Goal: Task Accomplishment & Management: Manage account settings

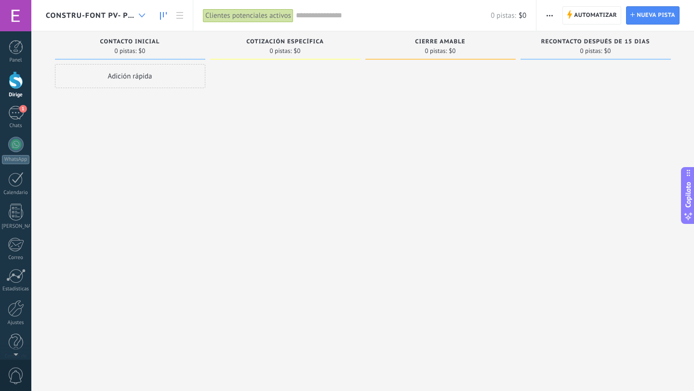
click at [148, 16] on div at bounding box center [142, 15] width 16 height 19
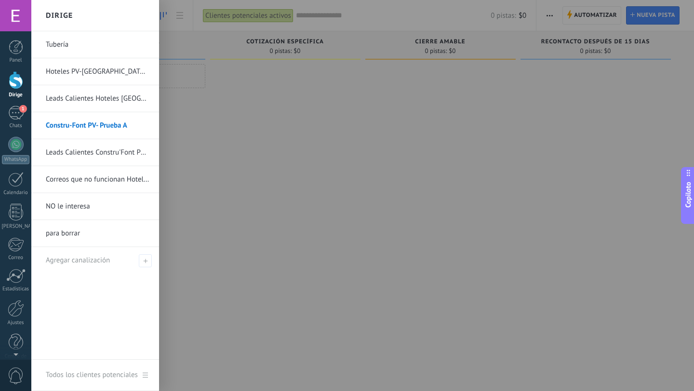
click at [418, 56] on div at bounding box center [378, 195] width 694 height 391
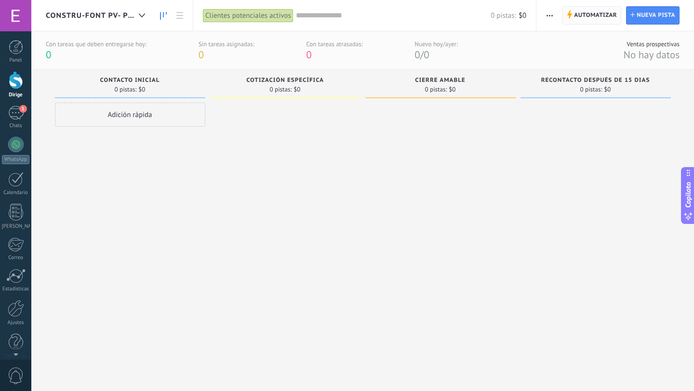
click at [570, 19] on icon at bounding box center [569, 14] width 5 height 9
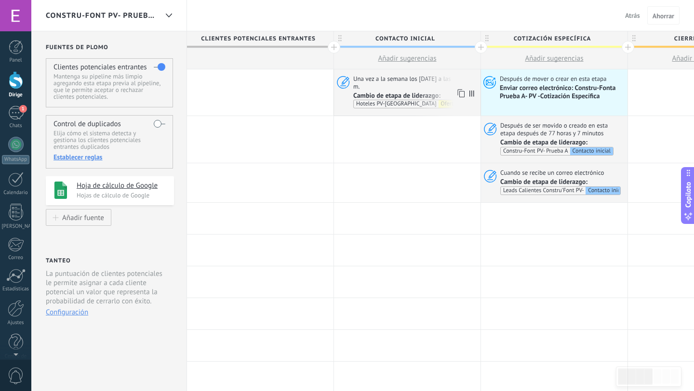
click at [434, 80] on font "Una vez a la semana los miércoles a las 10:30 a. m." at bounding box center [413, 83] width 120 height 16
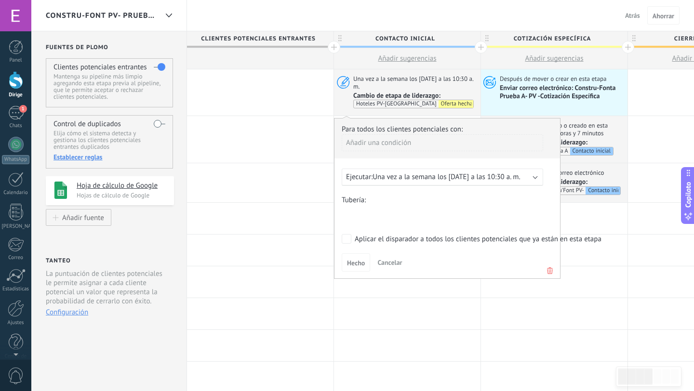
click at [534, 174] on b at bounding box center [535, 176] width 5 height 5
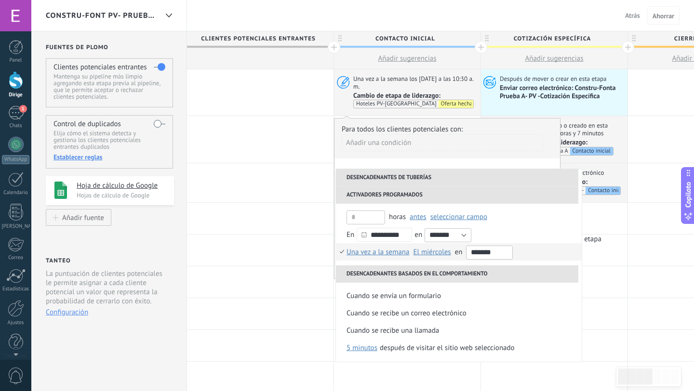
scroll to position [246, 0]
drag, startPoint x: 479, startPoint y: 254, endPoint x: 472, endPoint y: 254, distance: 7.2
click at [472, 254] on input "*******" at bounding box center [489, 253] width 47 height 14
click at [482, 252] on input "*******" at bounding box center [489, 253] width 47 height 14
click at [498, 251] on input "*******" at bounding box center [489, 253] width 47 height 14
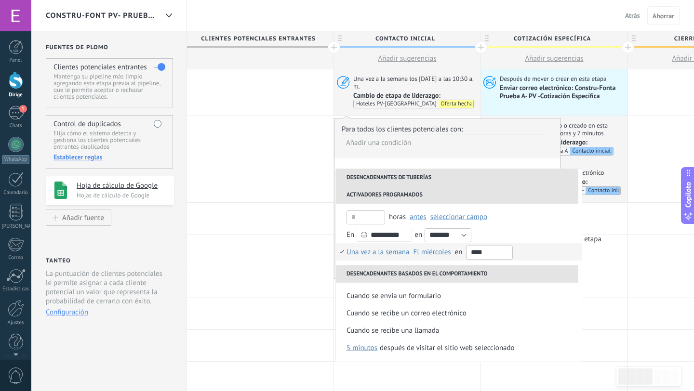
type input "*****"
click at [537, 255] on li "A diario Una vez a la semana Una vez al mes Una vez al año Una vez a la semana …" at bounding box center [459, 251] width 246 height 17
click at [537, 255] on div "Hecho Cancelar" at bounding box center [447, 262] width 211 height 18
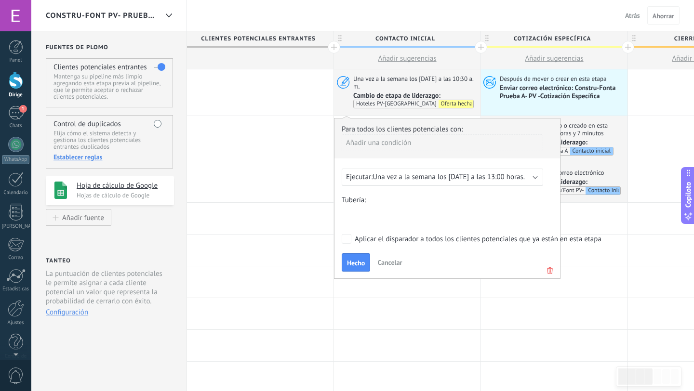
click at [346, 243] on form "Tubería: Nueva consulta Calificado Cotización enviada Pedido realizado Pedido c…" at bounding box center [447, 234] width 211 height 76
click at [350, 266] on font "Hecho" at bounding box center [356, 263] width 18 height 9
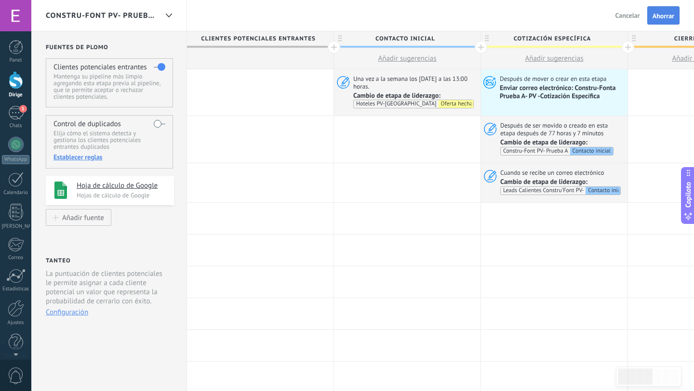
click at [673, 11] on button "Ahorrar" at bounding box center [663, 15] width 32 height 18
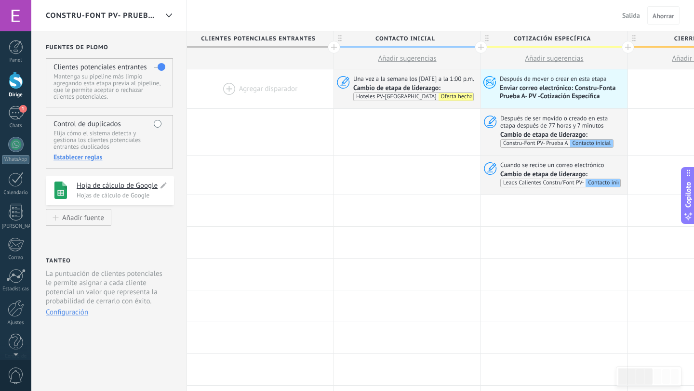
click at [89, 186] on font "Hoja de cálculo de Google" at bounding box center [117, 185] width 81 height 9
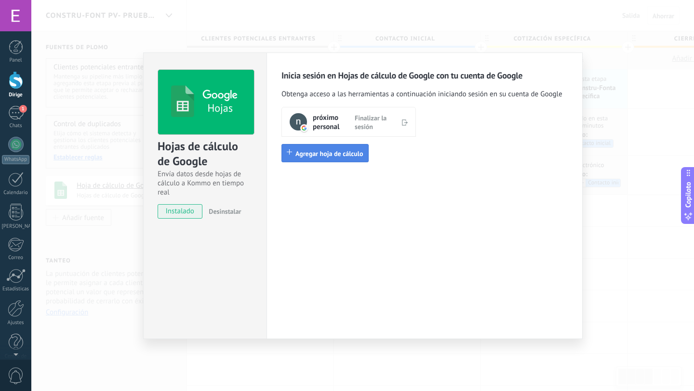
click at [307, 153] on font "Agregar hoja de cálculo" at bounding box center [329, 153] width 68 height 9
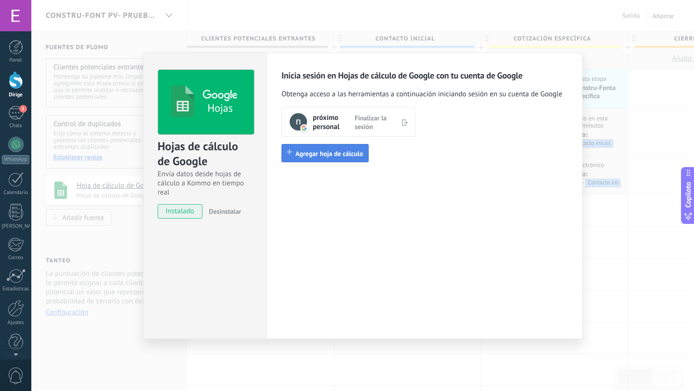
click at [310, 149] on button "Agregar hoja de cálculo" at bounding box center [324, 153] width 87 height 18
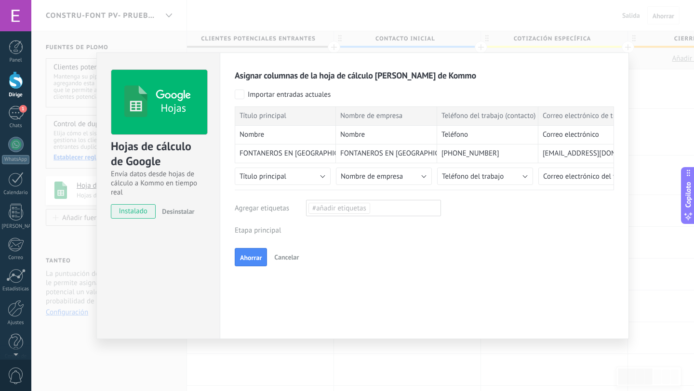
click at [0, 0] on div "Clientes potenciales entrantes Nueva consulta Calificado Cotización enviada Ped…" at bounding box center [0, 0] width 0 height 0
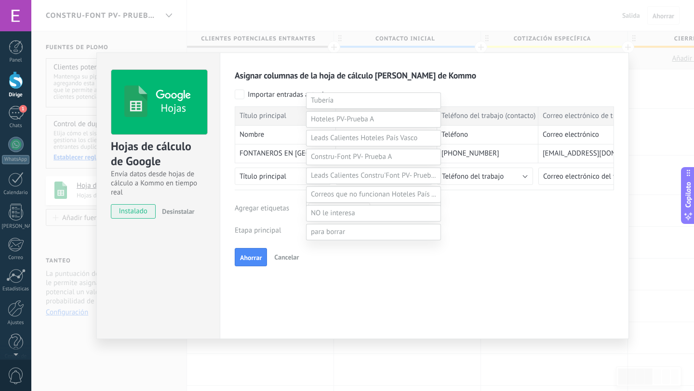
scroll to position [142, 0]
click at [336, 161] on span at bounding box center [351, 156] width 81 height 9
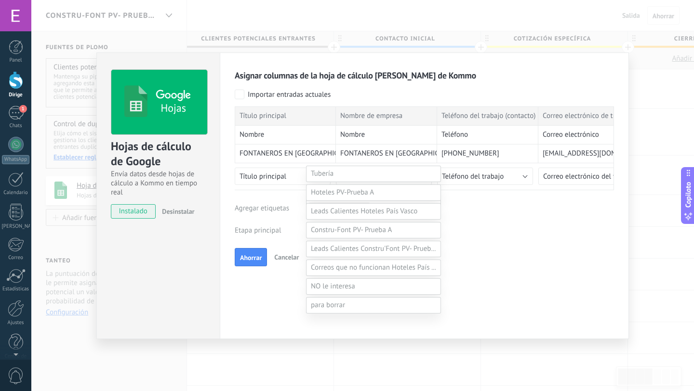
click at [0, 0] on label "Contacto inicial" at bounding box center [0, 0] width 0 height 0
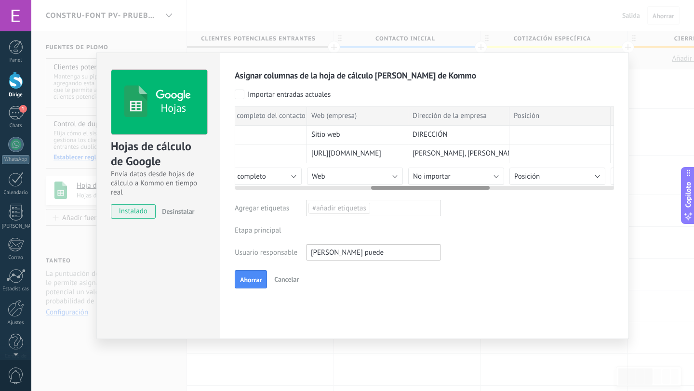
scroll to position [0, 436]
click at [431, 176] on font "No importar" at bounding box center [430, 176] width 38 height 9
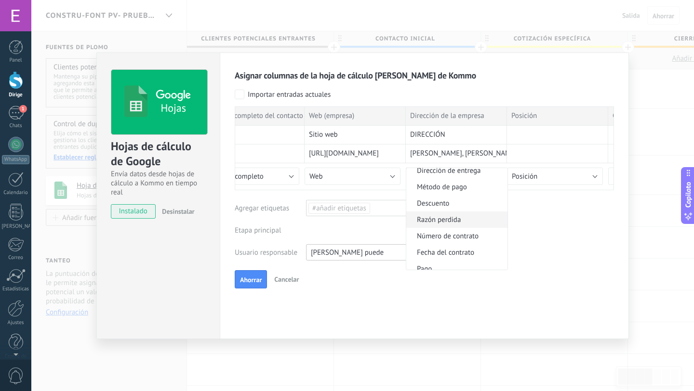
scroll to position [588, 0]
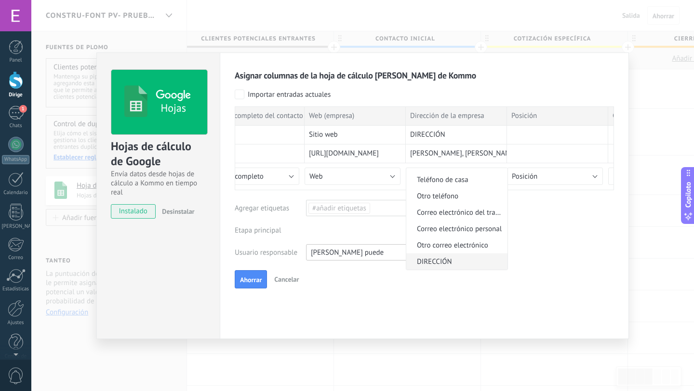
click at [431, 262] on font "DIRECCIÓN" at bounding box center [434, 261] width 35 height 9
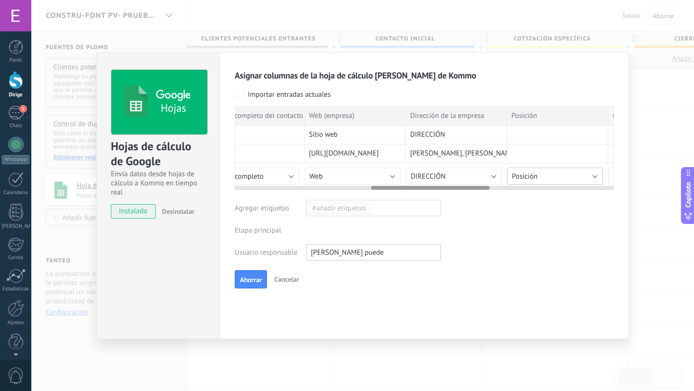
click at [537, 174] on font "Posición" at bounding box center [525, 176] width 26 height 9
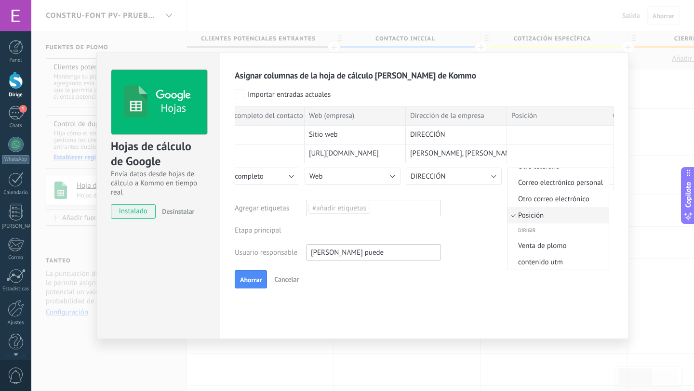
click at [530, 218] on font "Posición" at bounding box center [531, 215] width 26 height 9
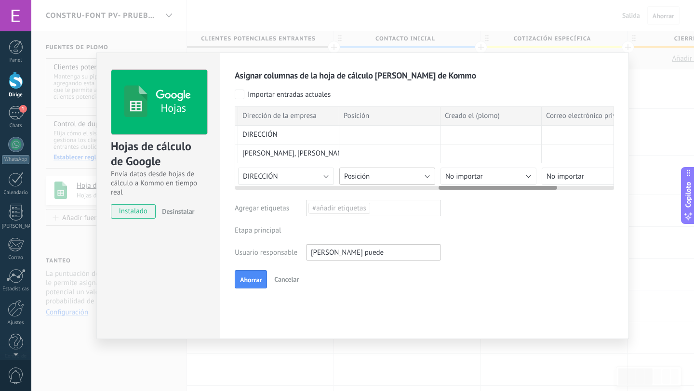
scroll to position [0, 652]
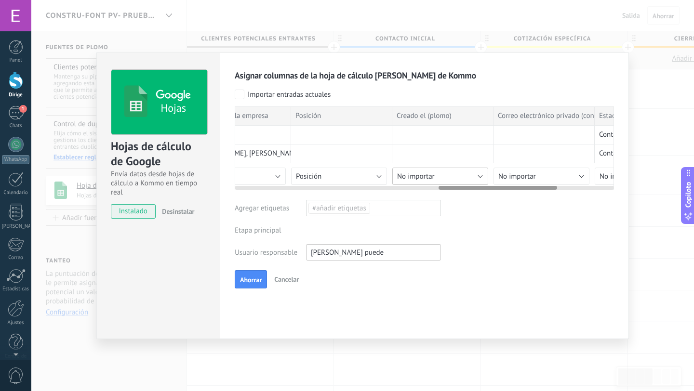
click at [460, 174] on button "No importar" at bounding box center [440, 176] width 96 height 17
click at [439, 191] on font "Fecha del contrato" at bounding box center [431, 186] width 57 height 9
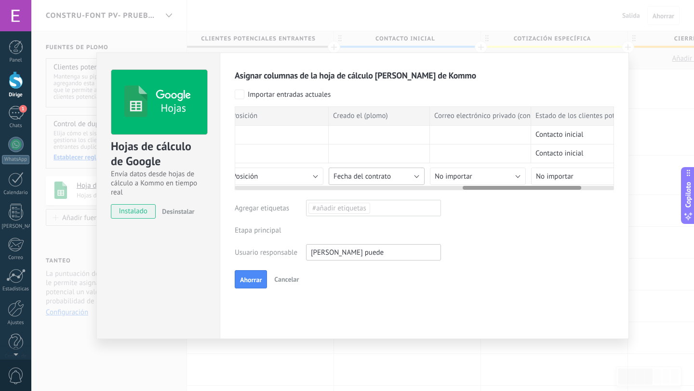
scroll to position [0, 730]
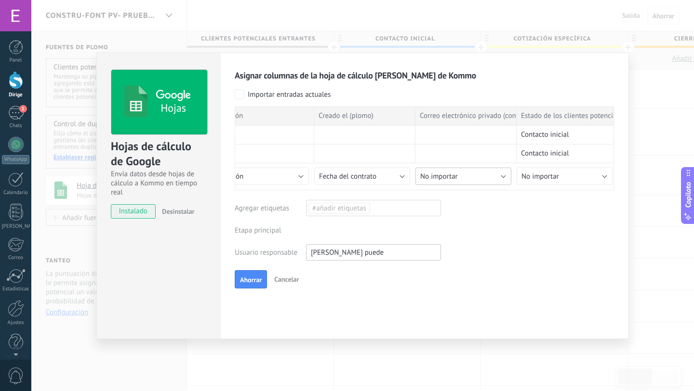
click at [473, 177] on button "No importar" at bounding box center [463, 176] width 96 height 17
click at [450, 226] on font "Correo electrónico personal" at bounding box center [468, 226] width 85 height 9
click at [530, 177] on font "No importar" at bounding box center [540, 176] width 38 height 9
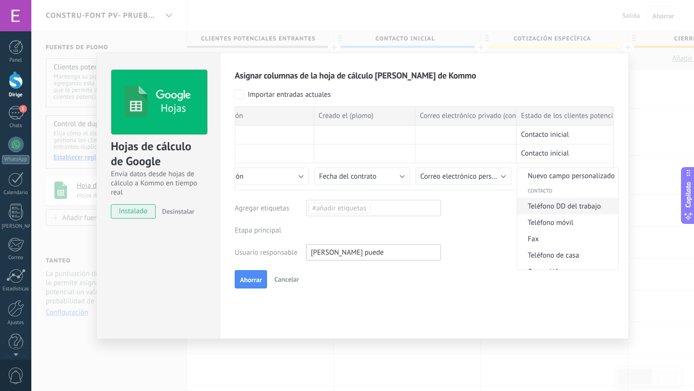
scroll to position [0, 0]
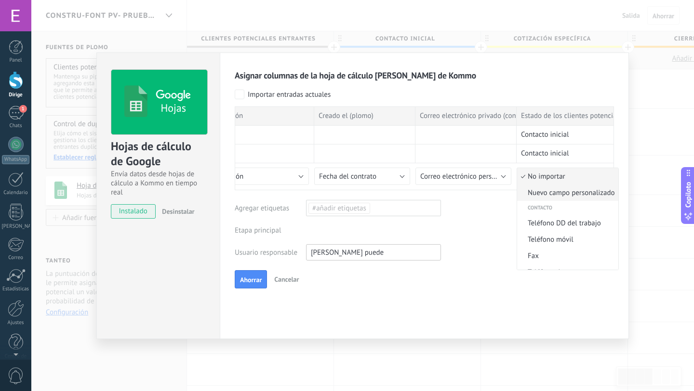
click at [534, 195] on font "Nuevo campo personalizado" at bounding box center [571, 192] width 87 height 9
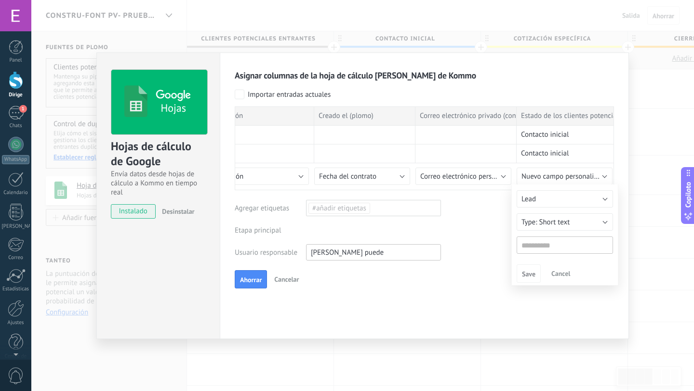
type input "**********"
click at [528, 277] on font "Ahorrar" at bounding box center [533, 274] width 22 height 9
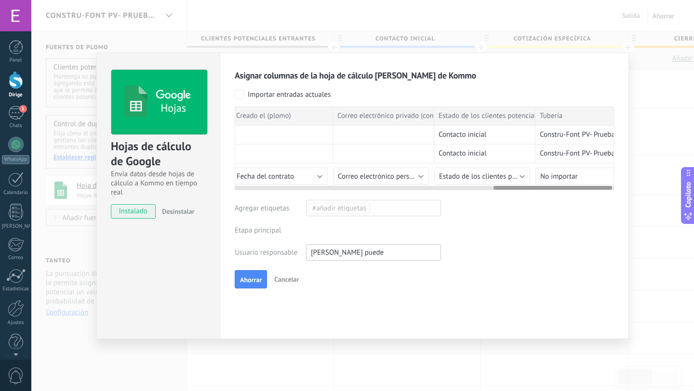
scroll to position [0, 835]
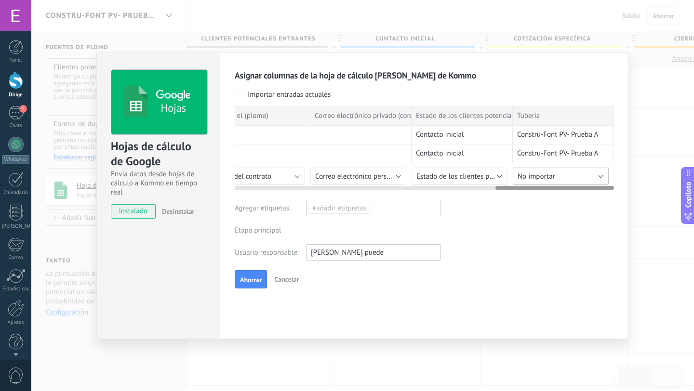
click at [535, 172] on font "No importar" at bounding box center [536, 176] width 38 height 9
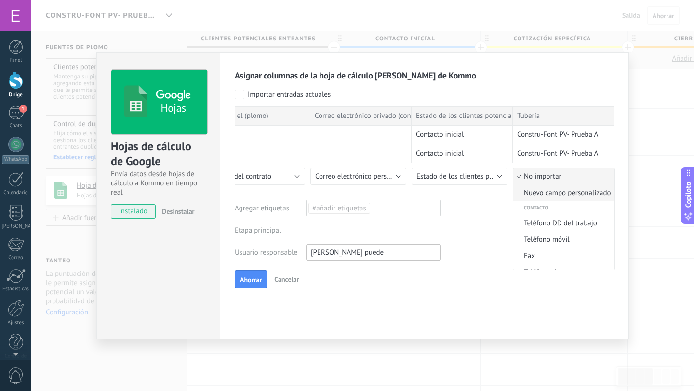
click at [544, 192] on font "Nuevo campo personalizado" at bounding box center [567, 192] width 87 height 9
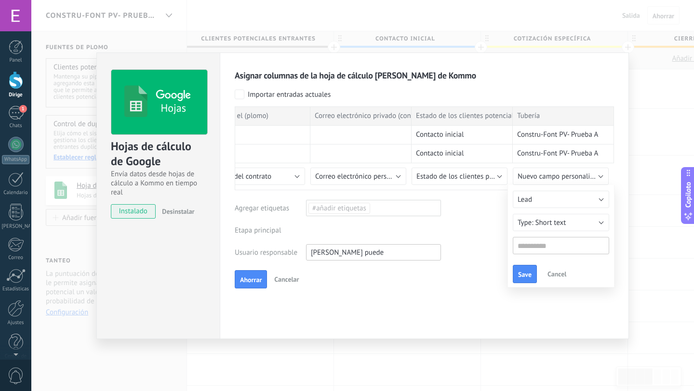
type input "*******"
click at [529, 276] on font "Ahorrar" at bounding box center [529, 274] width 22 height 9
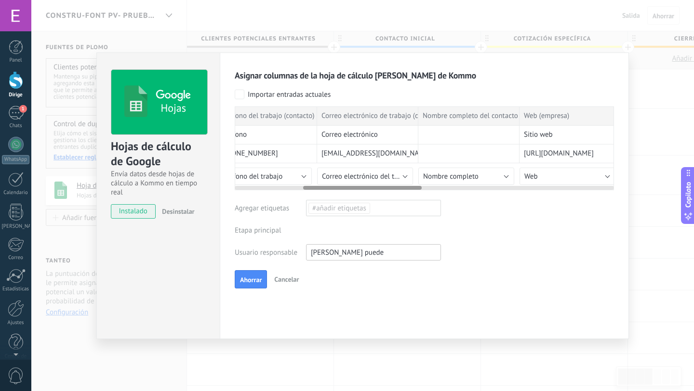
scroll to position [0, 223]
click at [246, 281] on font "Ahorrar" at bounding box center [251, 280] width 22 height 9
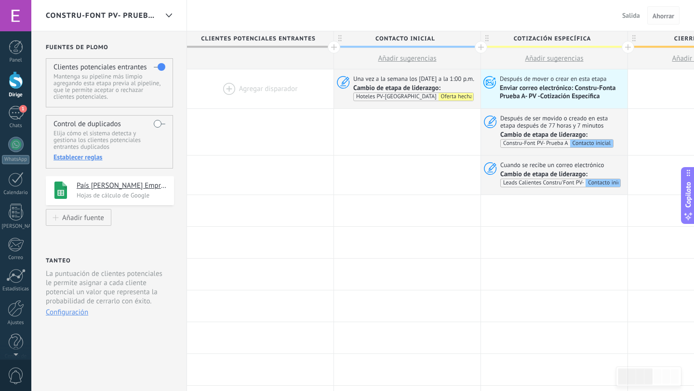
click at [663, 14] on font "Ahorrar" at bounding box center [663, 16] width 22 height 9
click at [633, 17] on font "Salida" at bounding box center [631, 15] width 18 height 9
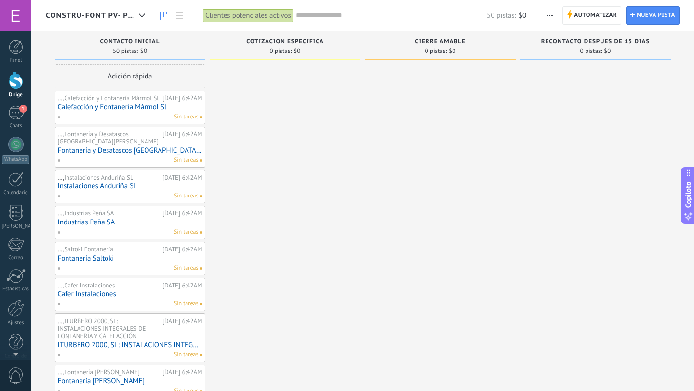
click at [156, 106] on font "Calefacción y Fontanería Mármol Sl" at bounding box center [112, 107] width 109 height 9
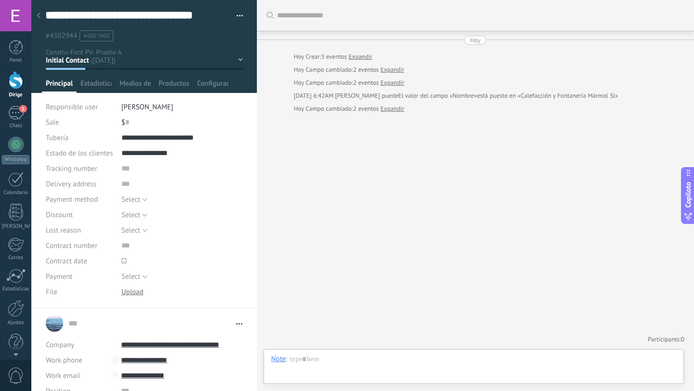
scroll to position [19, 0]
click at [40, 13] on div at bounding box center [38, 16] width 13 height 19
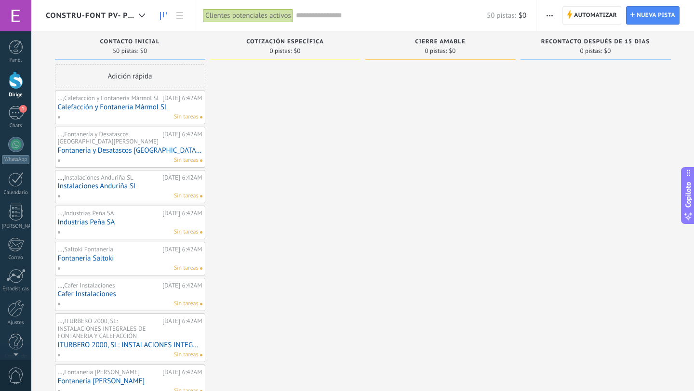
click at [303, 13] on input "text" at bounding box center [391, 16] width 191 height 10
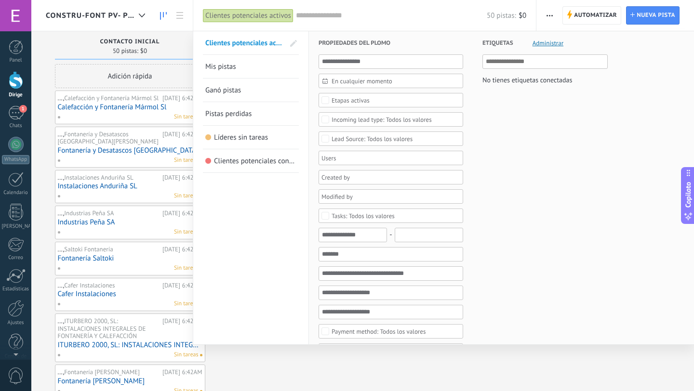
paste input "**********"
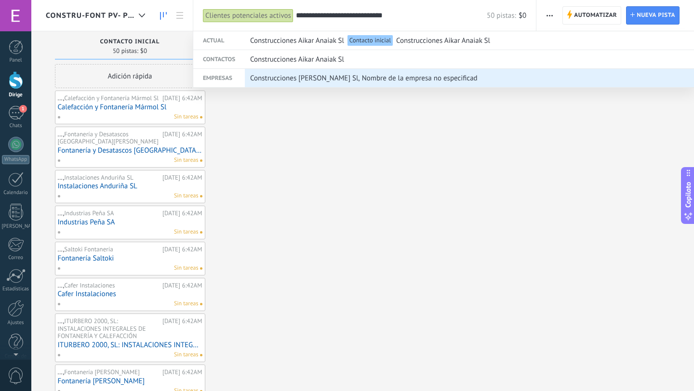
type input "**********"
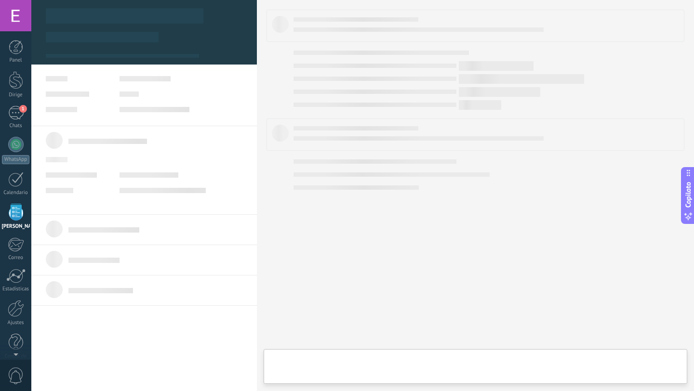
scroll to position [16, 0]
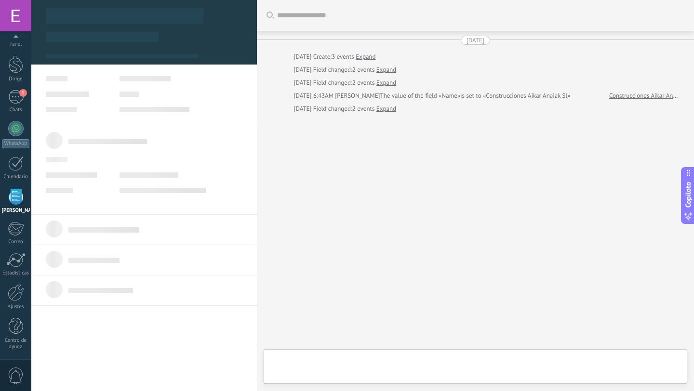
type textarea "**********"
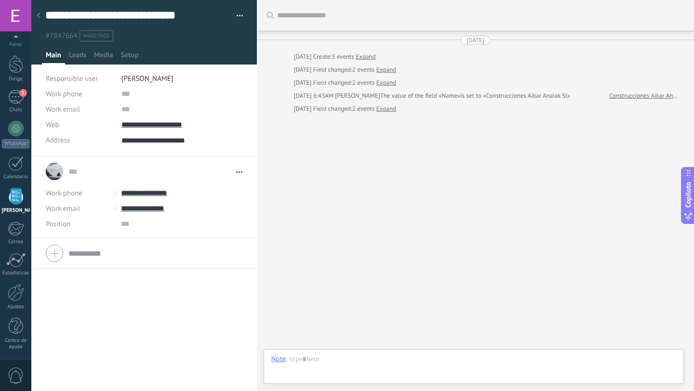
scroll to position [10, 0]
click at [38, 21] on div at bounding box center [38, 16] width 13 height 19
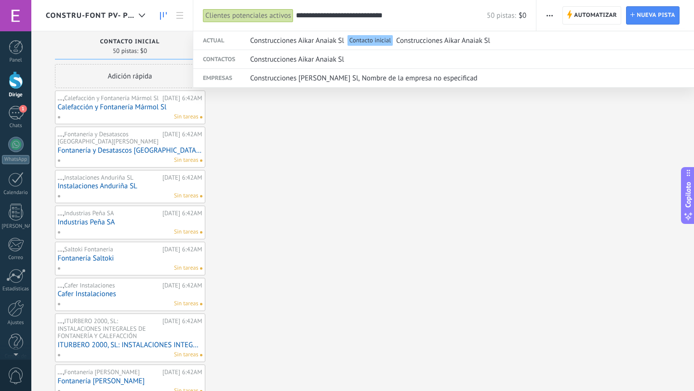
click at [252, 159] on div at bounding box center [347, 195] width 694 height 391
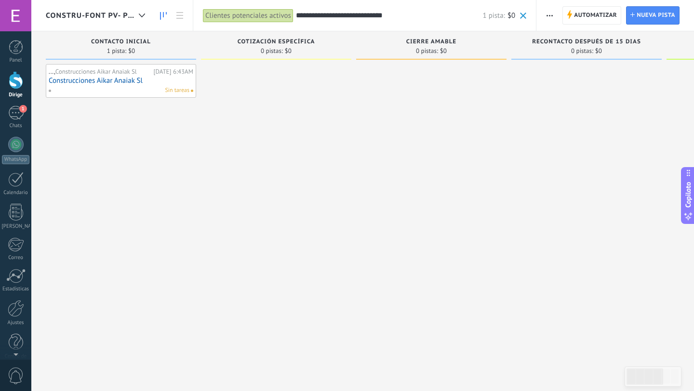
click at [553, 15] on button "button" at bounding box center [550, 15] width 14 height 18
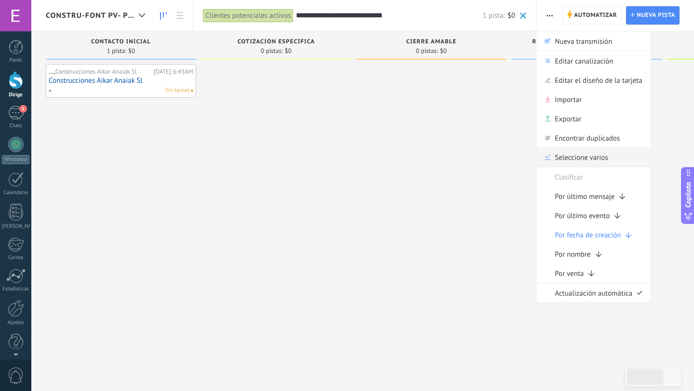
click at [547, 158] on icon at bounding box center [547, 157] width 5 height 5
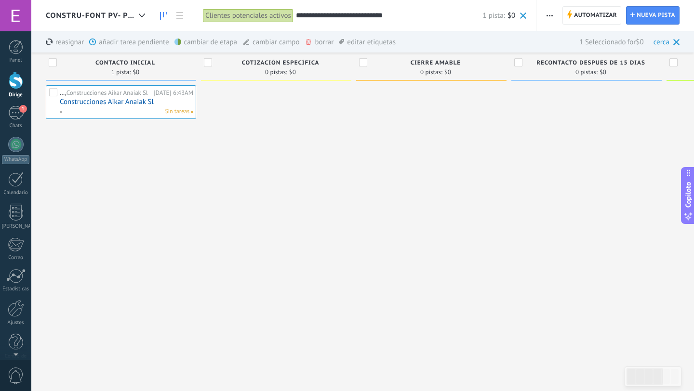
click at [278, 41] on font "cambiar campo" at bounding box center [275, 42] width 47 height 9
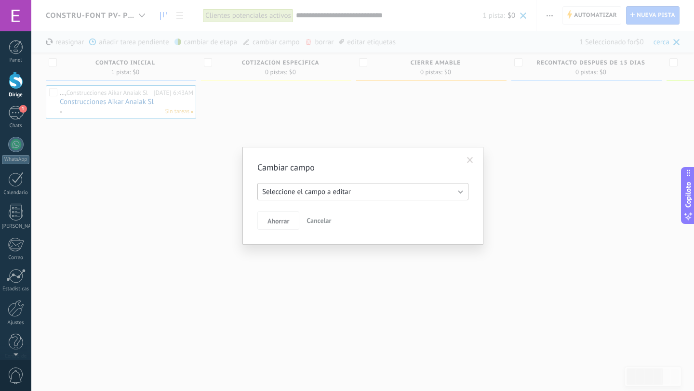
click at [314, 193] on font "Seleccione el campo a editar" at bounding box center [306, 191] width 89 height 9
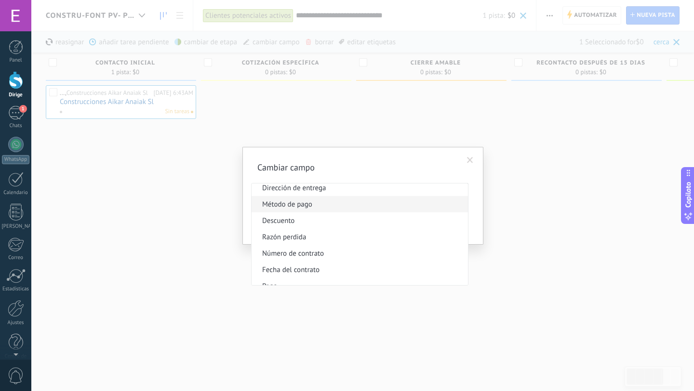
scroll to position [65, 0]
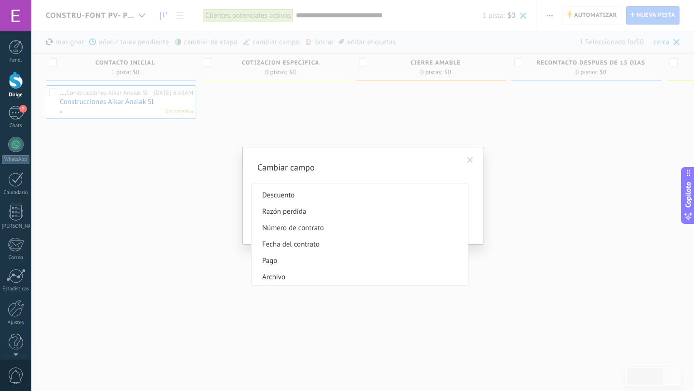
click at [470, 159] on span at bounding box center [470, 160] width 6 height 7
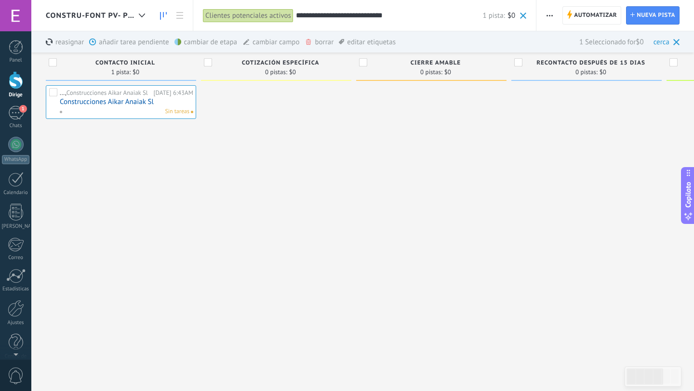
click at [210, 39] on font "cambiar de etapa" at bounding box center [210, 42] width 53 height 9
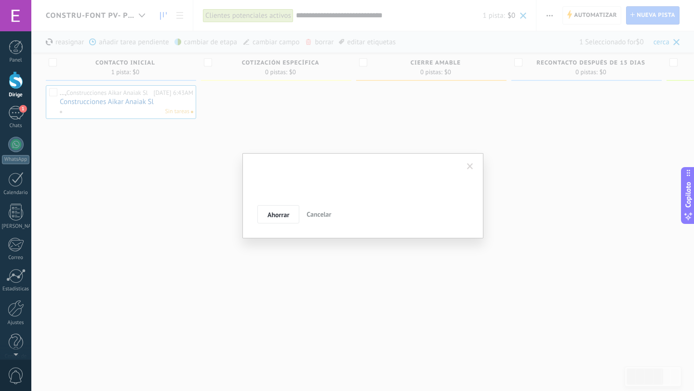
click at [0, 0] on div "Nueva consulta Calificado Cotización enviada Pedido realizado Pedido cumplido P…" at bounding box center [0, 0] width 0 height 0
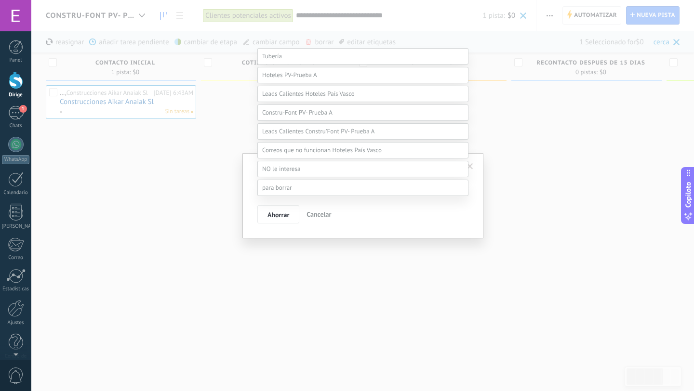
scroll to position [236, 0]
click at [290, 166] on span at bounding box center [281, 169] width 38 height 8
click at [0, 0] on label "Contacto inicial" at bounding box center [0, 0] width 0 height 0
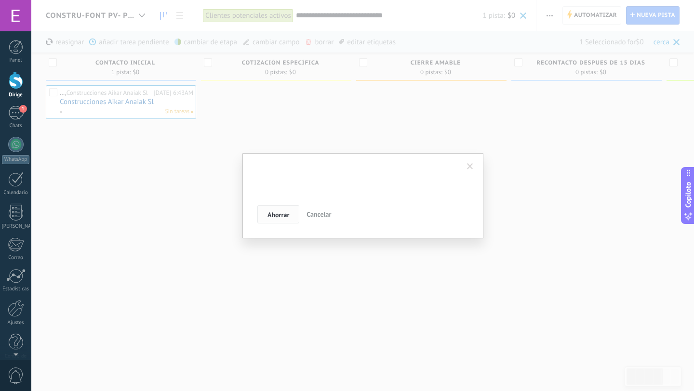
click at [284, 214] on font "Ahorrar" at bounding box center [278, 215] width 22 height 9
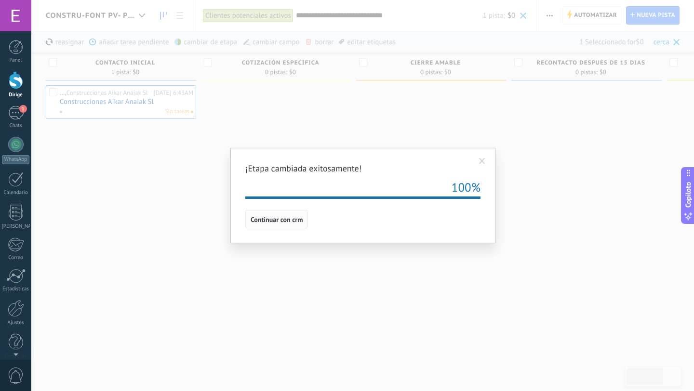
click at [284, 222] on font "Continuar con crm" at bounding box center [277, 219] width 52 height 9
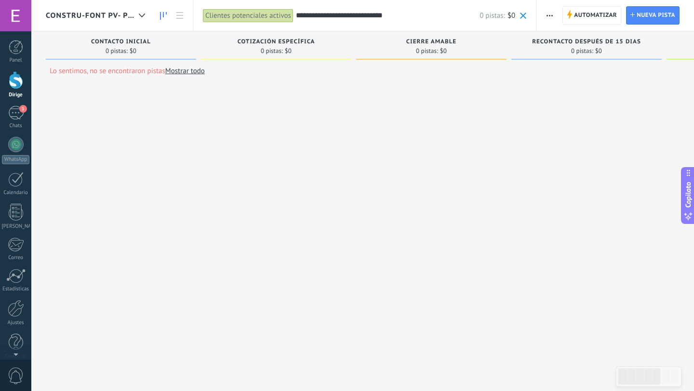
click at [524, 13] on span at bounding box center [523, 16] width 6 height 6
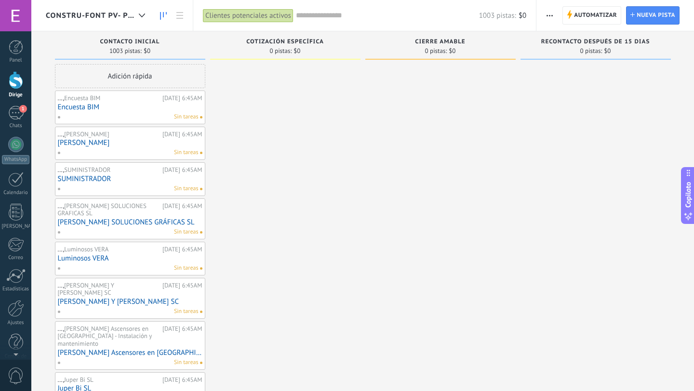
click at [315, 17] on input "text" at bounding box center [387, 16] width 183 height 10
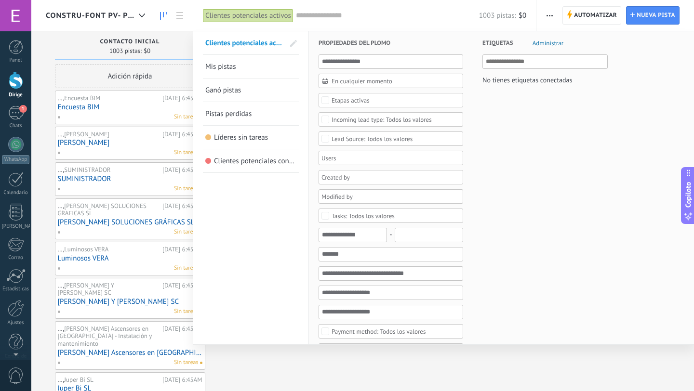
paste input "**********"
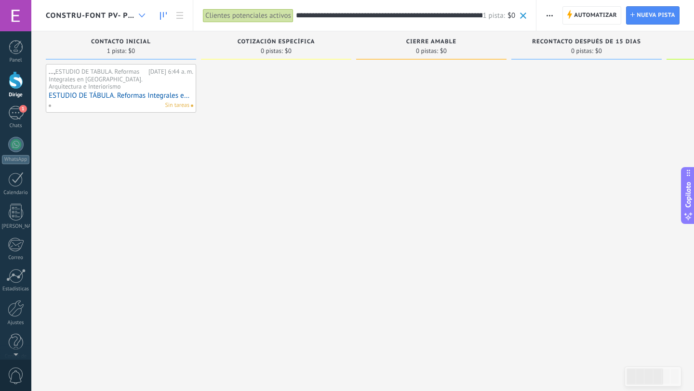
click at [142, 16] on icon at bounding box center [142, 15] width 6 height 4
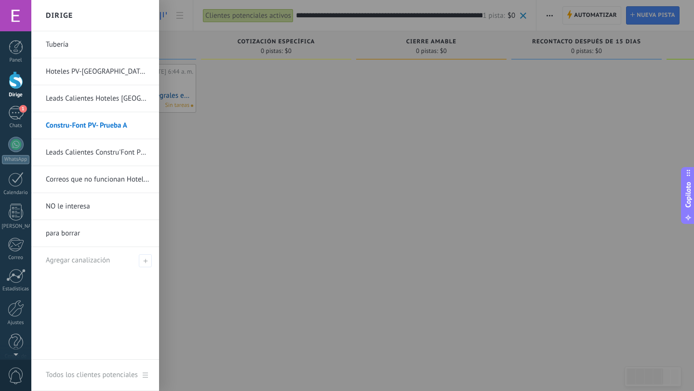
click at [290, 92] on div at bounding box center [378, 195] width 694 height 391
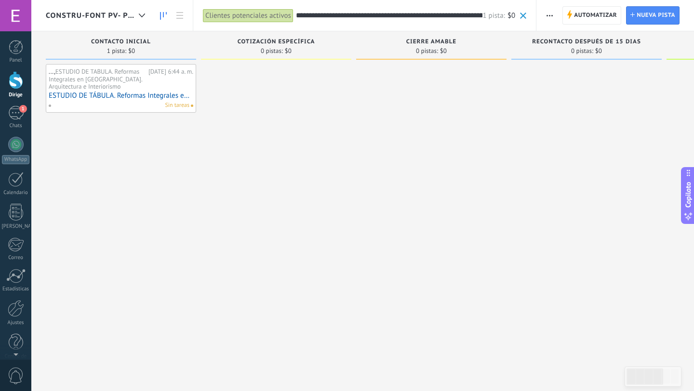
click at [322, 18] on input "**********" at bounding box center [389, 16] width 187 height 10
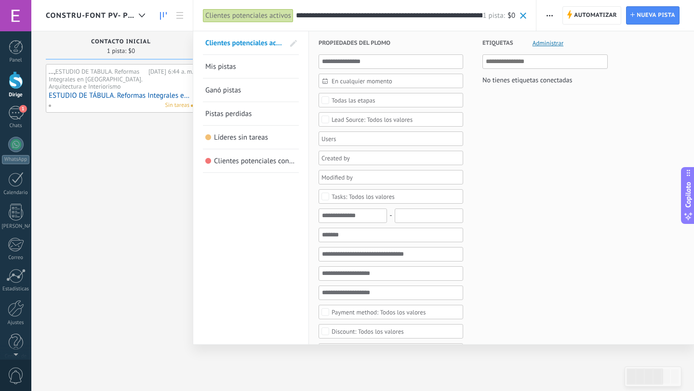
click at [322, 18] on input "**********" at bounding box center [389, 16] width 187 height 10
paste input "text"
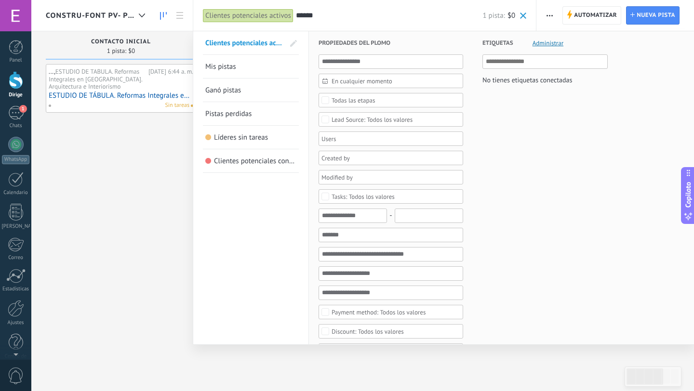
type input "******"
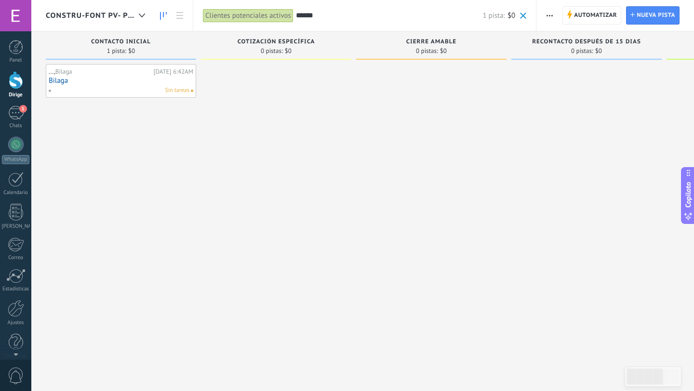
click at [549, 11] on span "button" at bounding box center [549, 15] width 6 height 18
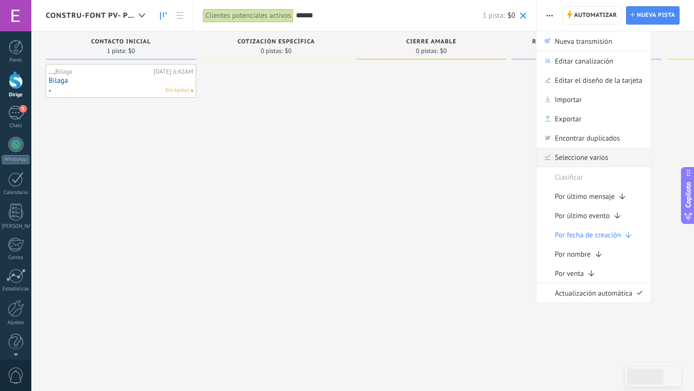
click at [557, 160] on font "Seleccione varios" at bounding box center [581, 157] width 53 height 9
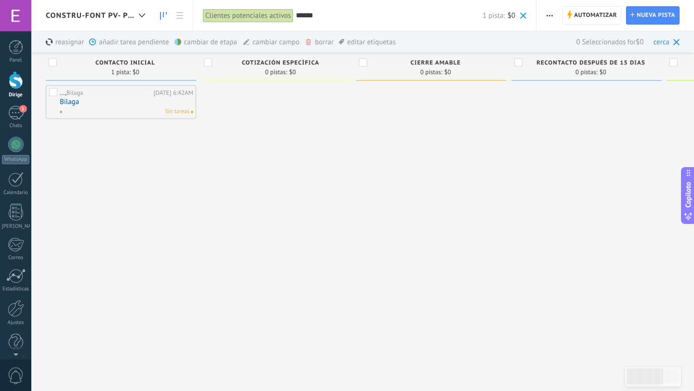
click at [51, 92] on label at bounding box center [54, 94] width 10 height 12
click at [190, 44] on font "cambiar de etapa" at bounding box center [210, 42] width 53 height 9
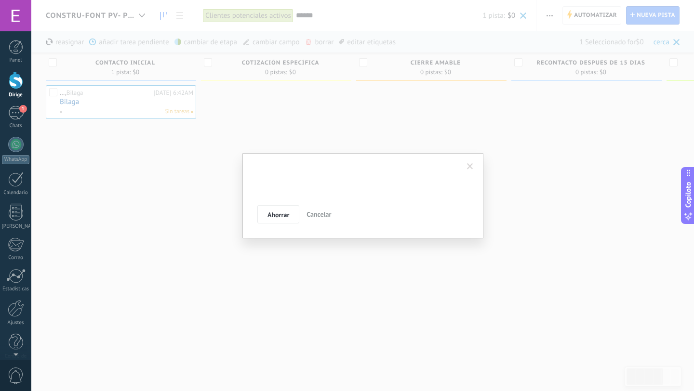
click at [0, 0] on div "Nueva consulta Calificado Cotización enviada Pedido realizado Pedido cumplido P…" at bounding box center [0, 0] width 0 height 0
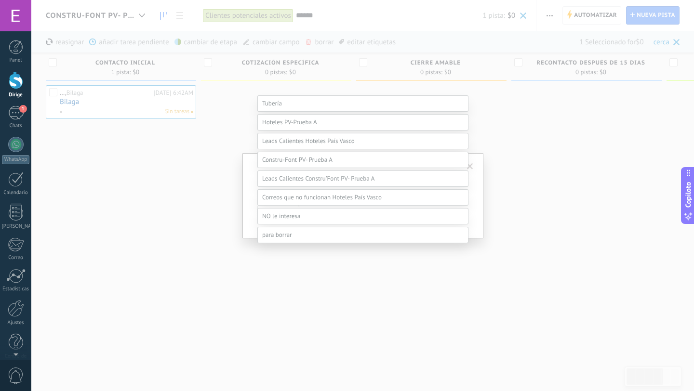
scroll to position [84, 0]
click at [317, 181] on span at bounding box center [318, 177] width 112 height 8
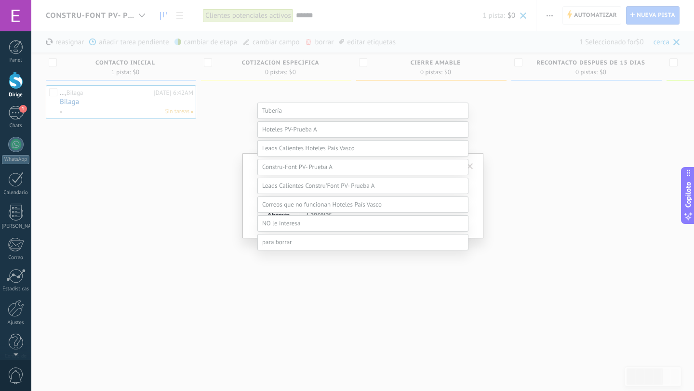
click at [0, 0] on label "Contacto inicial" at bounding box center [0, 0] width 0 height 0
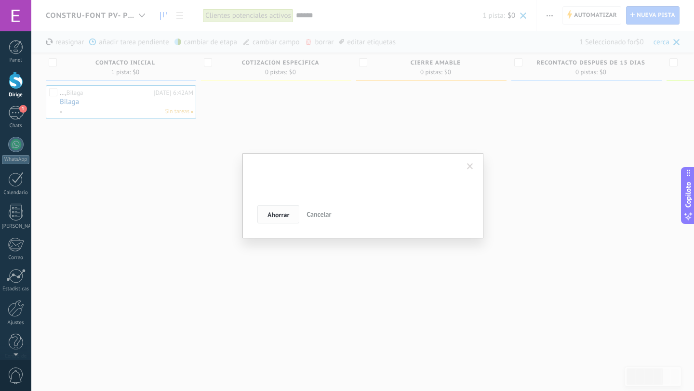
click at [291, 213] on button "Ahorrar" at bounding box center [278, 214] width 42 height 18
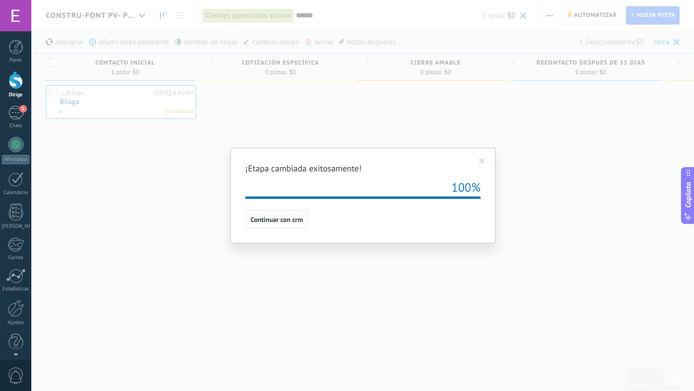
click at [286, 223] on font "Continuar con crm" at bounding box center [277, 219] width 52 height 9
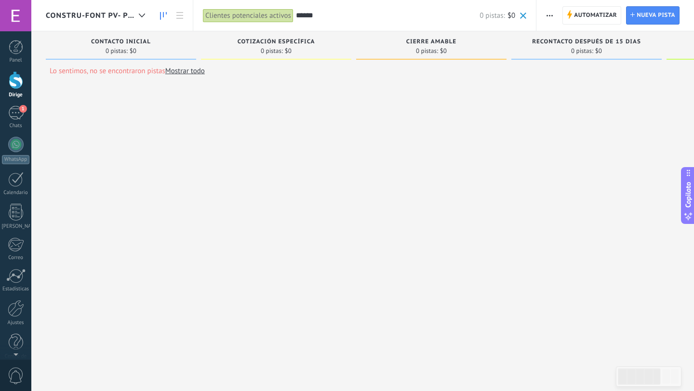
click at [520, 15] on span at bounding box center [523, 16] width 6 height 6
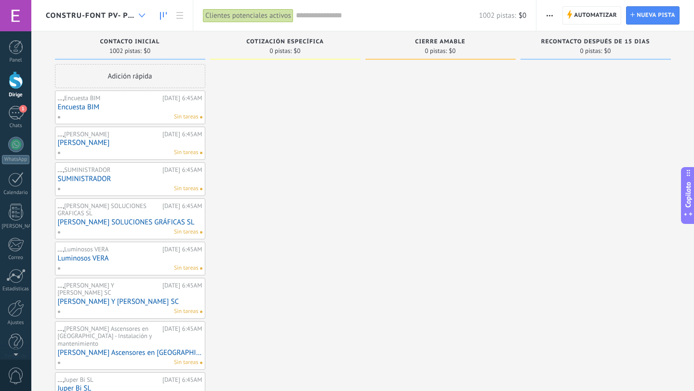
click at [140, 16] on icon at bounding box center [142, 15] width 6 height 4
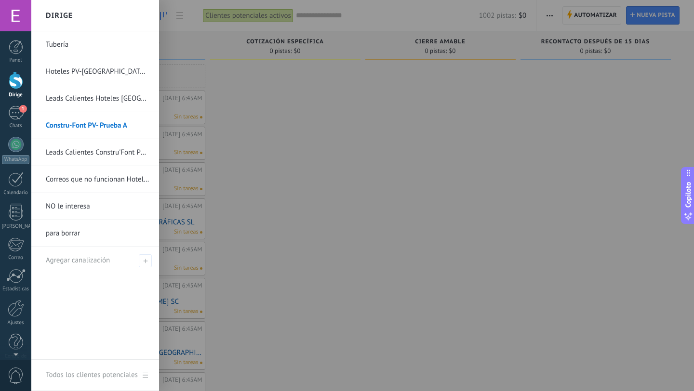
click at [111, 73] on link "Hoteles PV-[GEOGRAPHIC_DATA] A" at bounding box center [98, 71] width 104 height 27
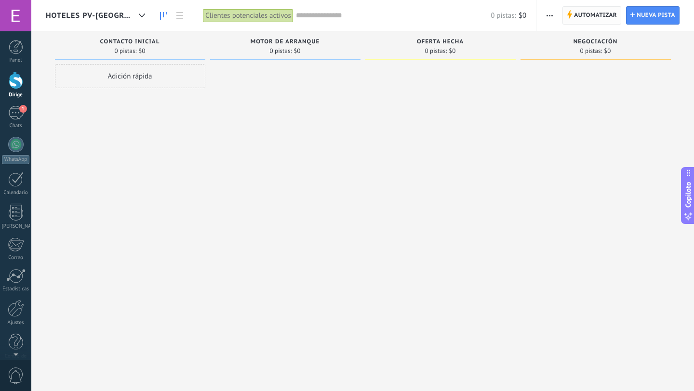
click at [590, 18] on font "Automatizar" at bounding box center [595, 15] width 43 height 7
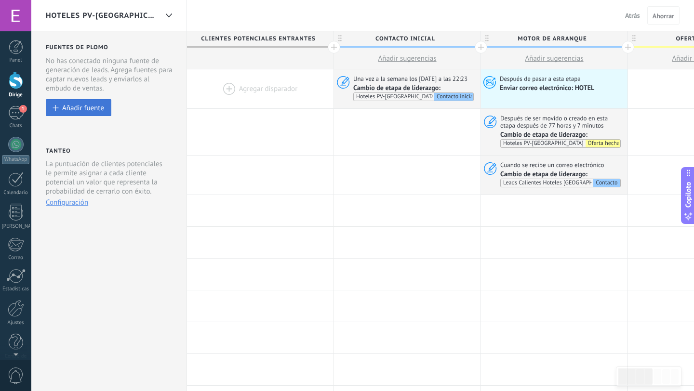
click at [99, 106] on font "Añadir fuente" at bounding box center [83, 108] width 42 height 9
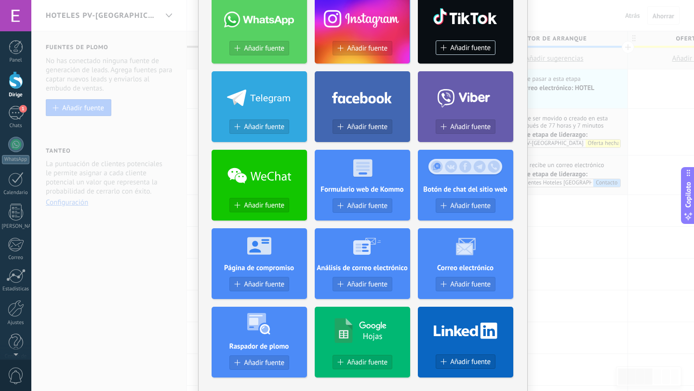
scroll to position [78, 0]
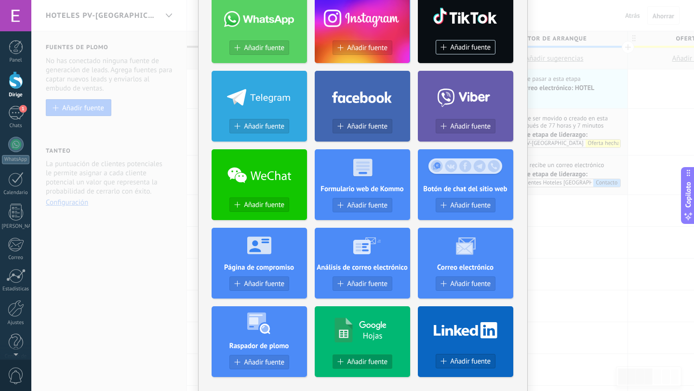
click at [341, 357] on button "Añadir fuente" at bounding box center [362, 362] width 60 height 14
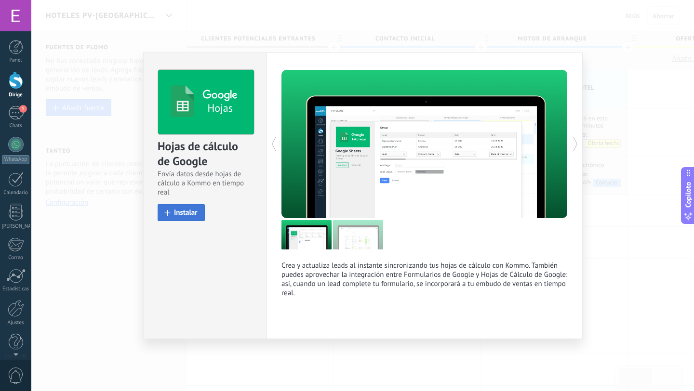
click at [195, 212] on font "Instalar" at bounding box center [186, 212] width 24 height 9
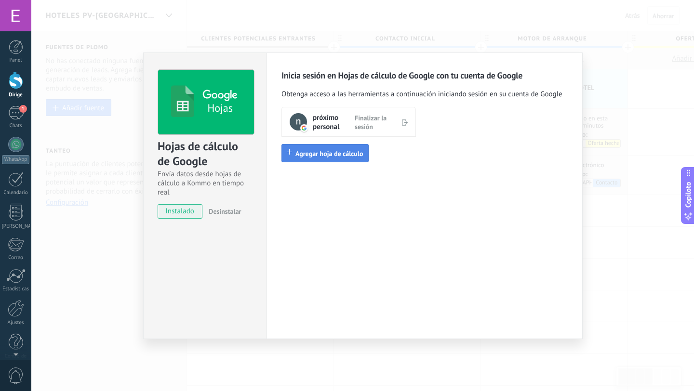
click at [338, 151] on font "Agregar hoja de cálculo" at bounding box center [329, 153] width 68 height 9
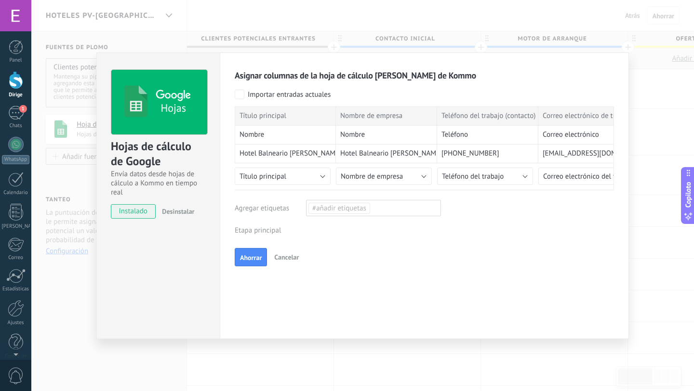
click at [0, 0] on div "Clientes potenciales entrantes Nueva consulta Calificado Cotización enviada Ped…" at bounding box center [0, 0] width 0 height 0
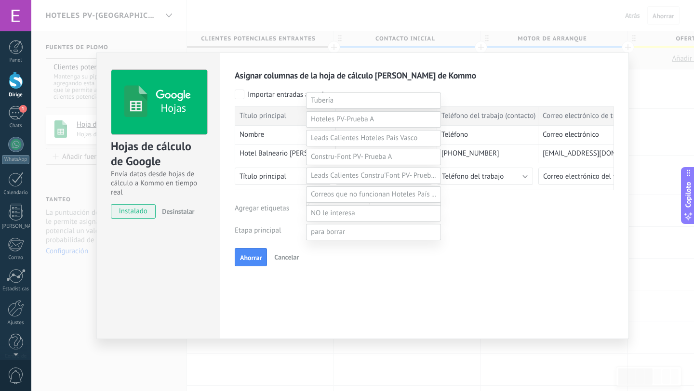
scroll to position [189, 0]
click at [347, 124] on span at bounding box center [342, 119] width 63 height 9
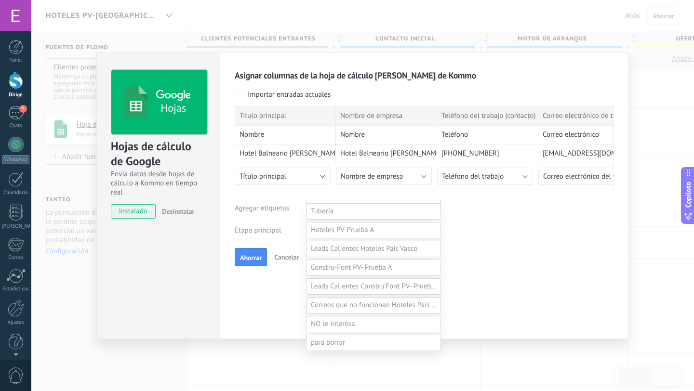
click at [0, 0] on label "Contacto inicial" at bounding box center [0, 0] width 0 height 0
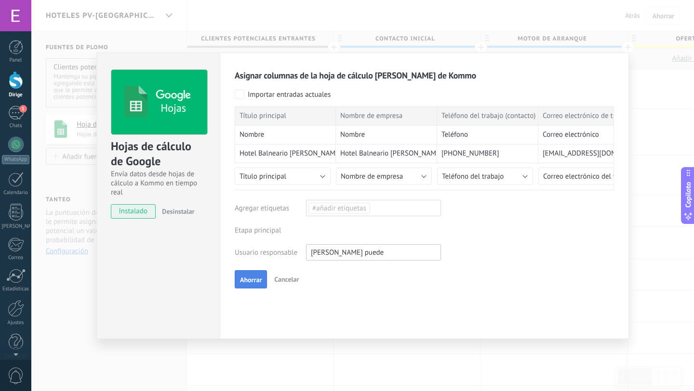
click at [262, 279] on button "Ahorrar" at bounding box center [251, 279] width 32 height 18
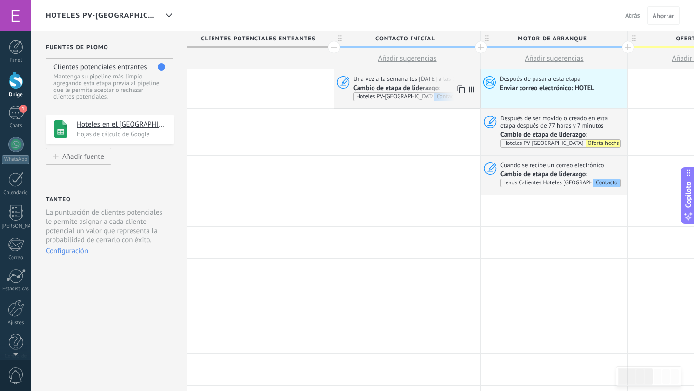
click at [403, 80] on font "Una vez a la semana los martes a las 22:23" at bounding box center [410, 79] width 114 height 8
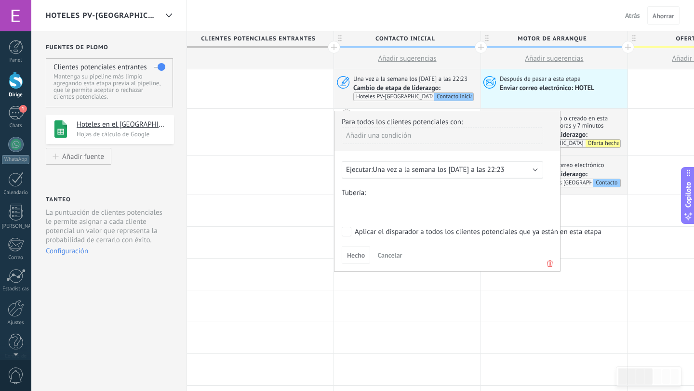
click at [0, 0] on div "Contacto inicial MOTOR DE ARRANQUE Oferta hecha Negociación Cerrado - ganado Ce…" at bounding box center [0, 0] width 0 height 0
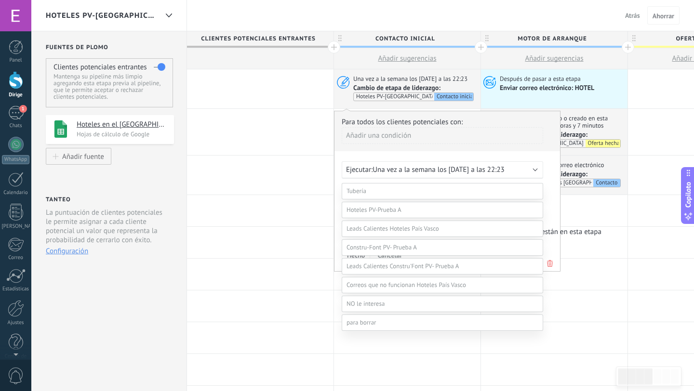
click at [0, 0] on label "MOTOR DE ARRANQUE" at bounding box center [0, 0] width 0 height 0
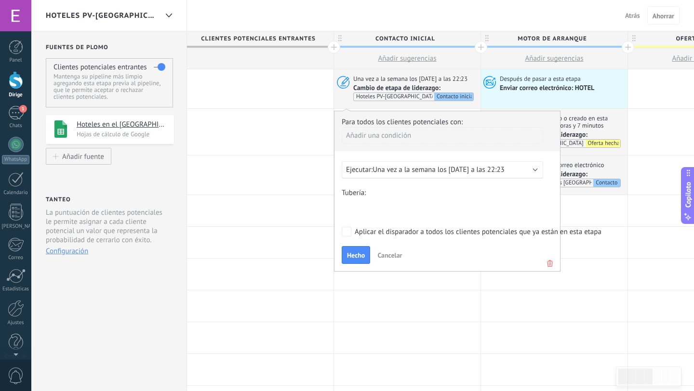
click at [512, 171] on div "Ejecutar: Una vez a la semana los martes a las 22:23" at bounding box center [438, 169] width 185 height 9
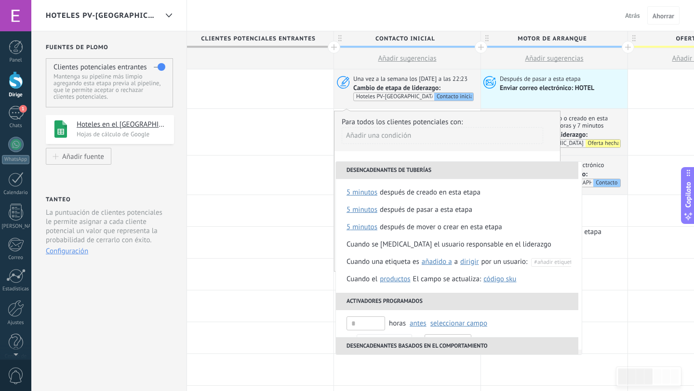
scroll to position [114, 0]
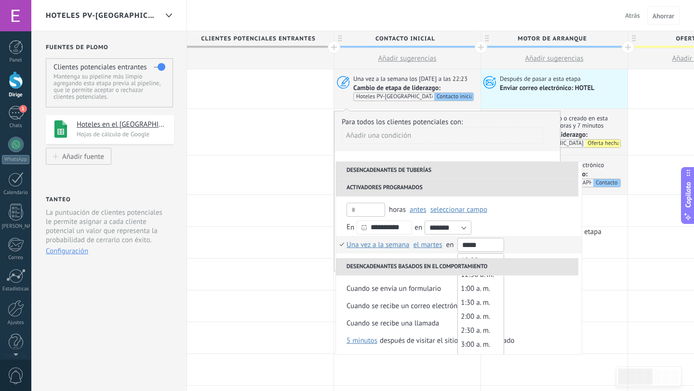
drag, startPoint x: 468, startPoint y: 246, endPoint x: 463, endPoint y: 246, distance: 5.3
click at [463, 246] on input "*****" at bounding box center [480, 245] width 47 height 14
click at [479, 247] on input "*****" at bounding box center [480, 245] width 47 height 14
type input "*****"
click at [526, 242] on li "A diario Una vez a la semana Una vez al mes Una vez al año Una vez a la semana …" at bounding box center [459, 244] width 246 height 17
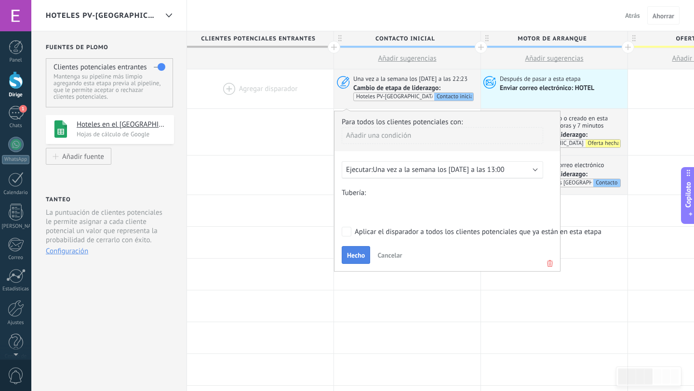
click at [354, 255] on font "Hecho" at bounding box center [356, 255] width 18 height 9
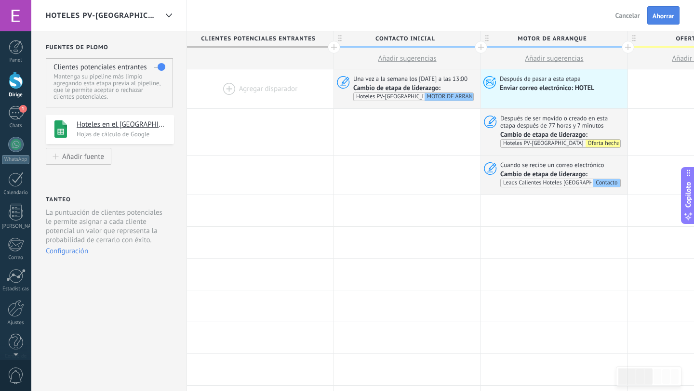
click at [656, 13] on font "Ahorrar" at bounding box center [663, 16] width 22 height 9
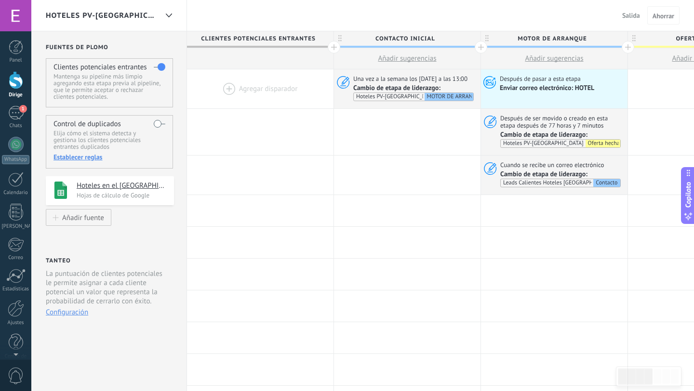
click at [634, 15] on font "Salida" at bounding box center [631, 15] width 18 height 9
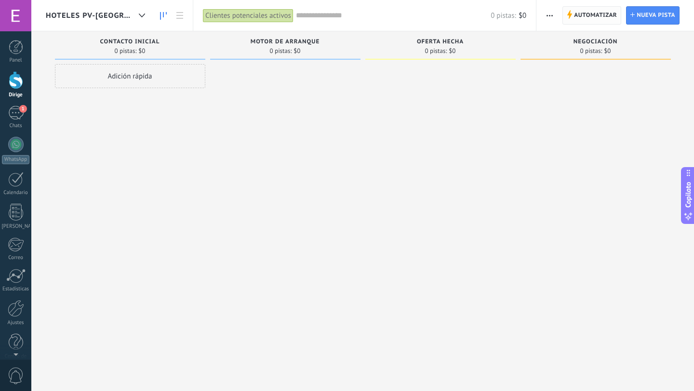
click at [586, 17] on font "Automatizar" at bounding box center [595, 15] width 43 height 7
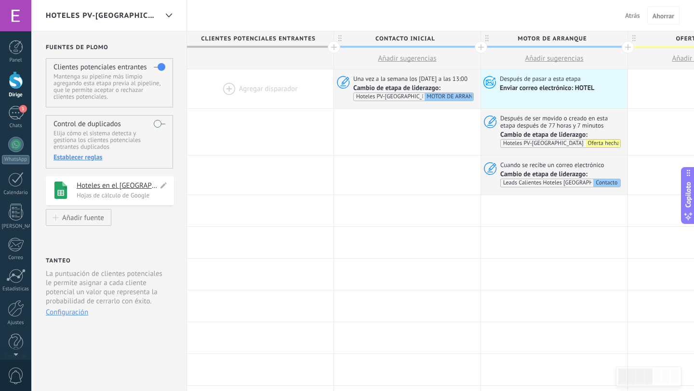
click at [118, 190] on font "Hoteles en el [GEOGRAPHIC_DATA][PERSON_NAME] A" at bounding box center [159, 185] width 165 height 9
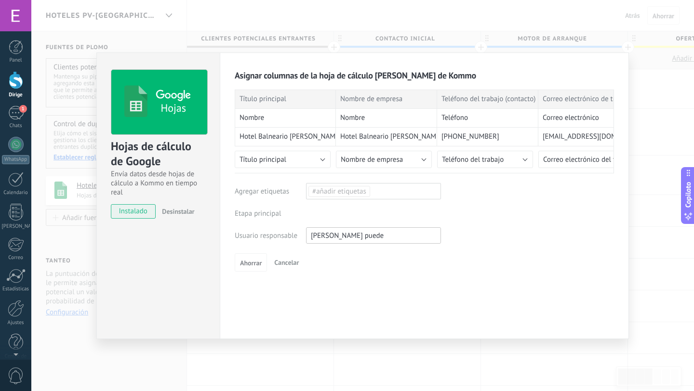
click at [613, 31] on div "Hojas Hojas de cálculo de Google Envía datos desde hojas de cálculo a Kommo en …" at bounding box center [362, 195] width 663 height 391
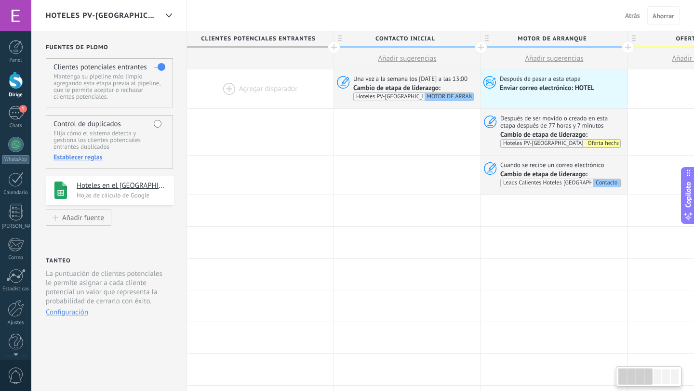
click at [633, 17] on font "Atrás" at bounding box center [632, 15] width 15 height 9
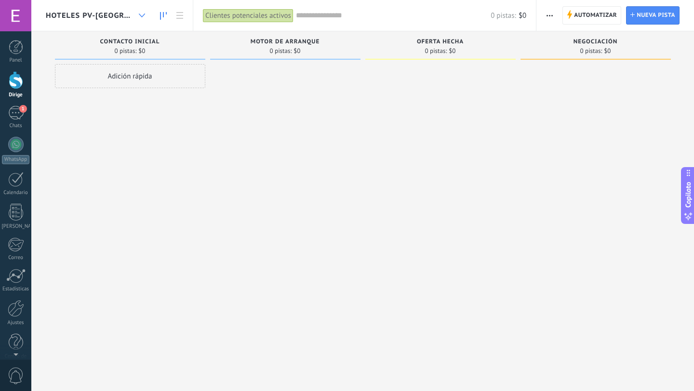
click at [136, 14] on div at bounding box center [142, 15] width 16 height 19
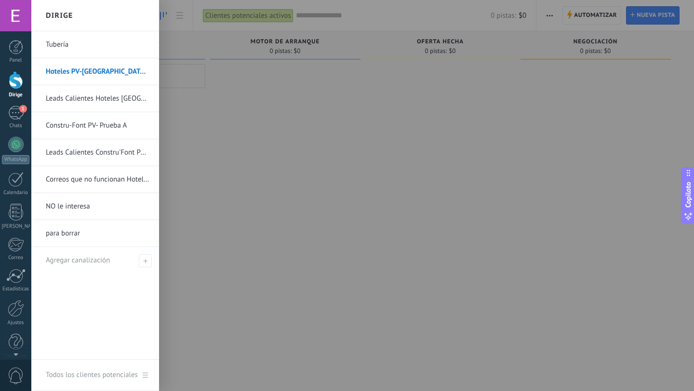
click at [312, 89] on div at bounding box center [378, 195] width 694 height 391
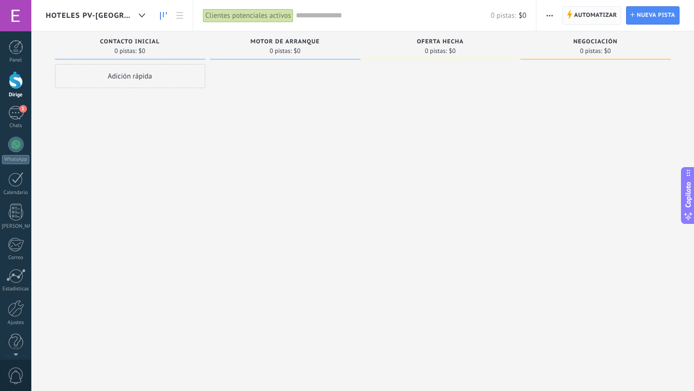
click at [584, 15] on font "Automatizar" at bounding box center [595, 15] width 43 height 7
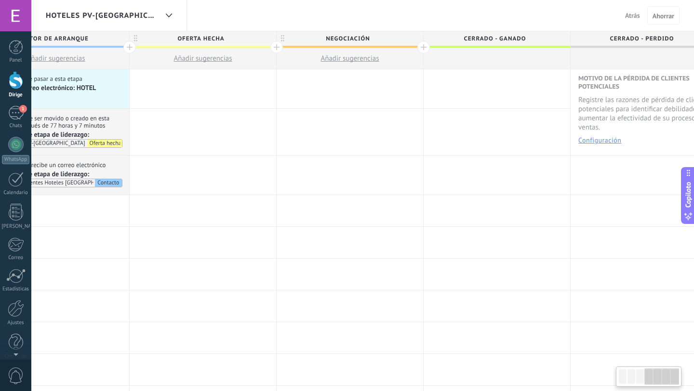
scroll to position [0, 515]
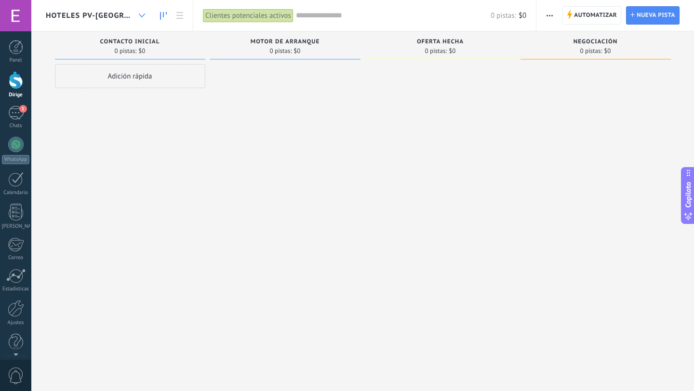
click at [136, 12] on div at bounding box center [142, 15] width 16 height 19
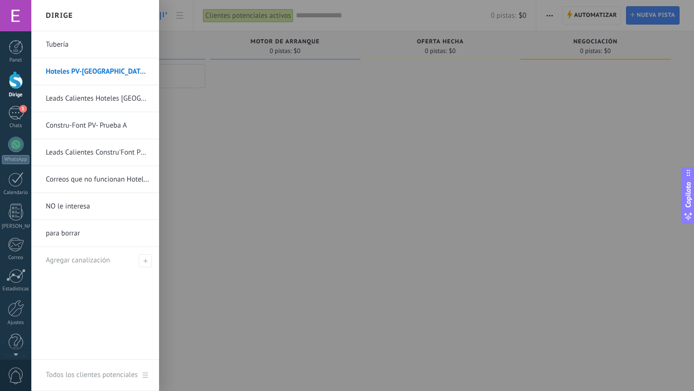
click at [93, 128] on font "Constru-Font PV- Prueba A" at bounding box center [86, 125] width 81 height 9
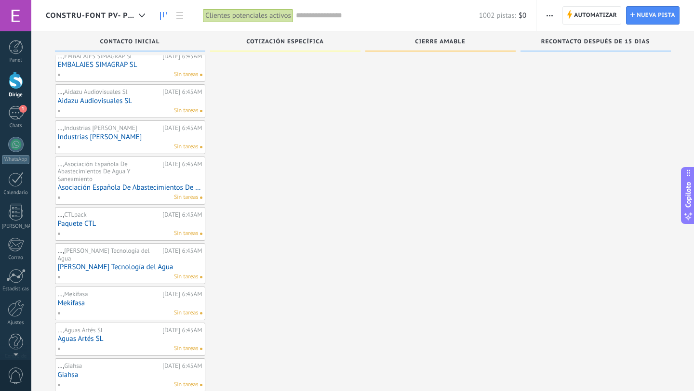
scroll to position [1043, 0]
click at [585, 18] on font "Automatizar" at bounding box center [595, 15] width 43 height 7
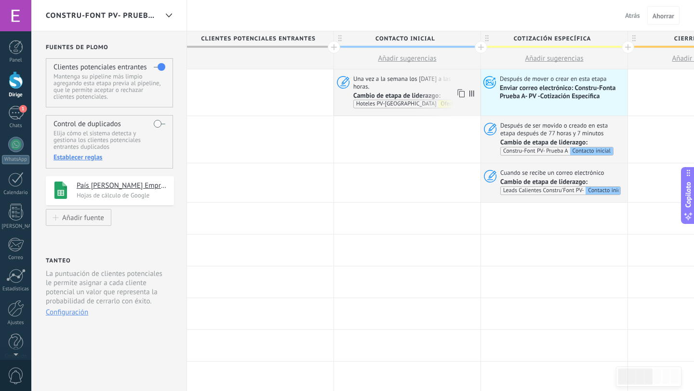
click at [390, 106] on font "Hoteles PV-[GEOGRAPHIC_DATA] A" at bounding box center [398, 103] width 85 height 7
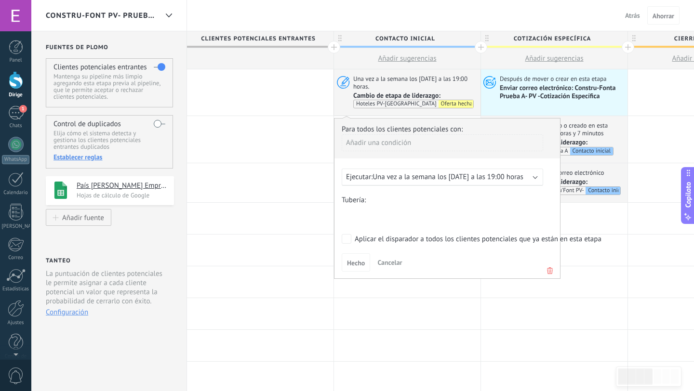
click at [0, 0] on div "Contacto inicial MOTOR DE ARRANQUE Oferta hecha Negociación Cerrado - ganado Ce…" at bounding box center [0, 0] width 0 height 0
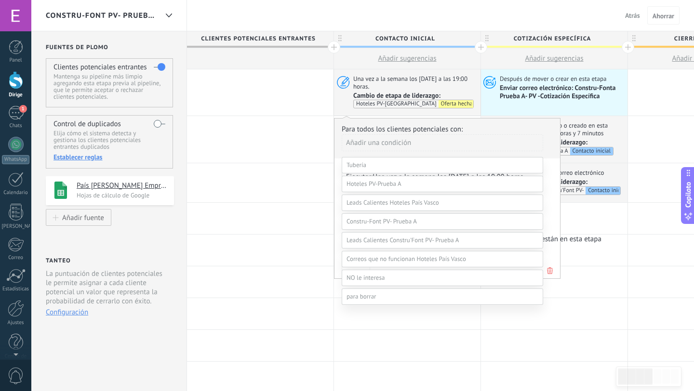
scroll to position [71, 0]
click at [383, 187] on span at bounding box center [392, 183] width 93 height 8
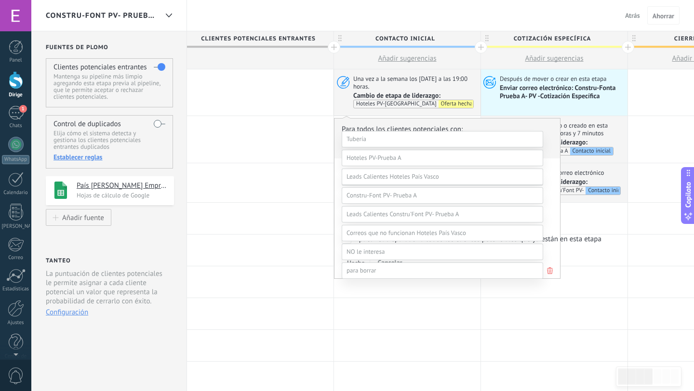
scroll to position [84, 0]
click at [385, 193] on span at bounding box center [381, 189] width 70 height 8
click at [0, 0] on label "COTIZACIÓN ESPECÍFICA" at bounding box center [0, 0] width 0 height 0
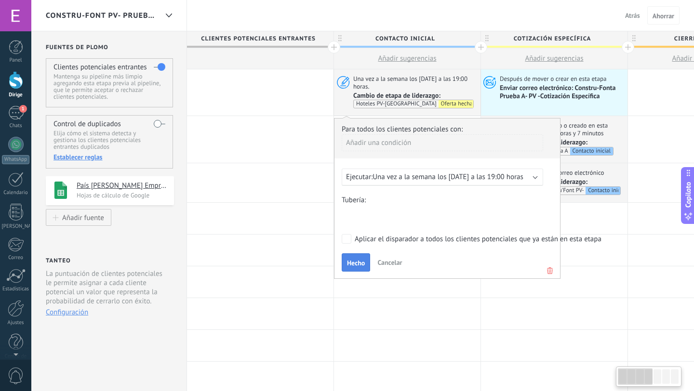
click at [355, 263] on font "Hecho" at bounding box center [356, 263] width 18 height 9
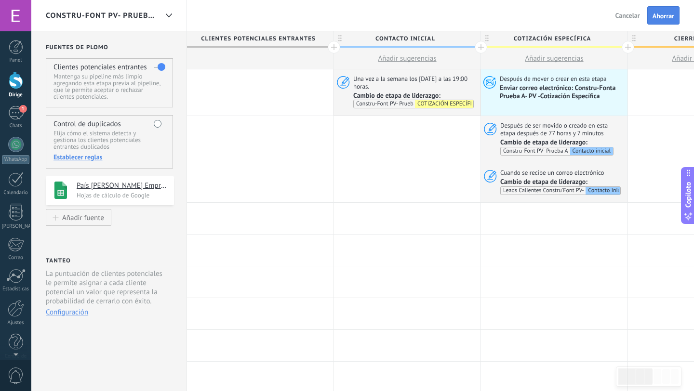
click at [660, 12] on font "Ahorrar" at bounding box center [663, 16] width 22 height 9
click at [479, 45] on div at bounding box center [481, 47] width 13 height 13
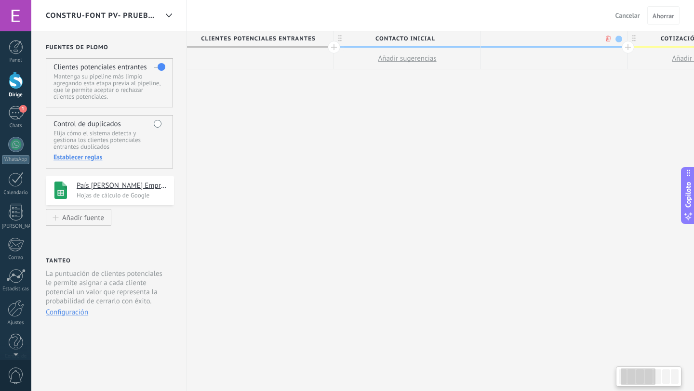
scroll to position [0, 71]
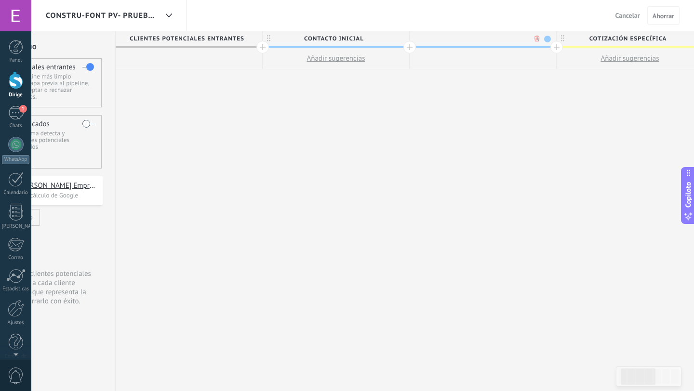
click at [466, 40] on input "text" at bounding box center [481, 38] width 128 height 14
type input "**********"
click at [666, 8] on button "Ahorrar" at bounding box center [663, 15] width 32 height 18
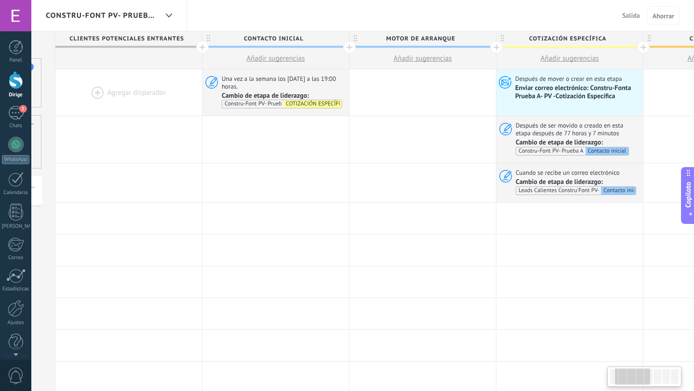
scroll to position [0, 159]
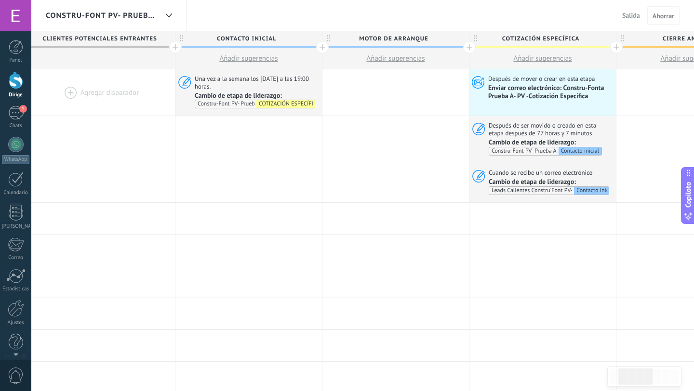
click at [468, 47] on div at bounding box center [469, 47] width 13 height 13
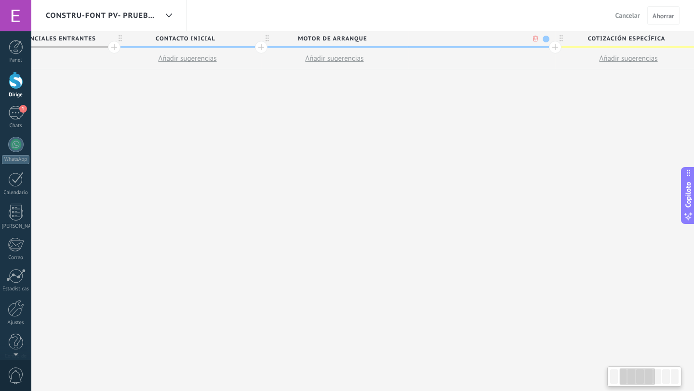
scroll to position [0, 230]
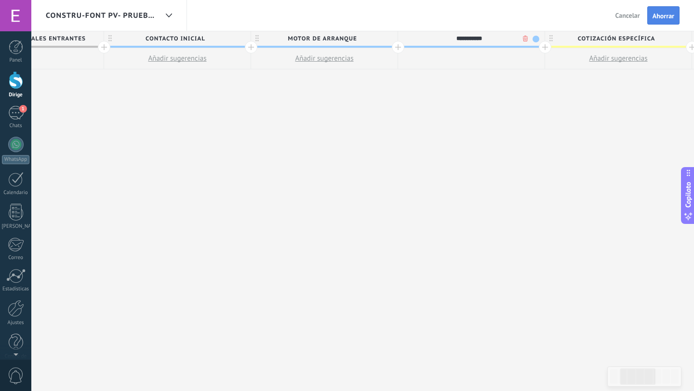
type input "**********"
click at [665, 14] on font "Ahorrar" at bounding box center [663, 16] width 22 height 9
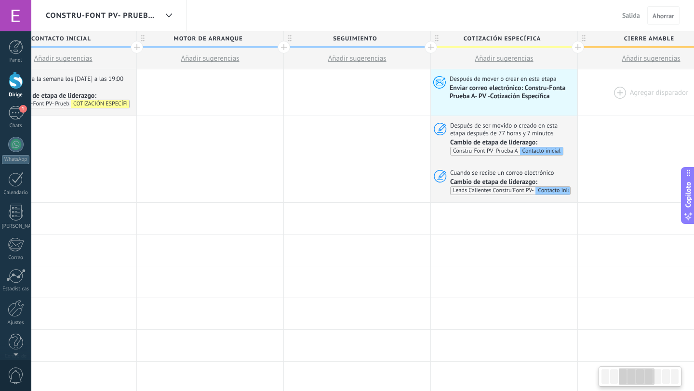
scroll to position [0, 350]
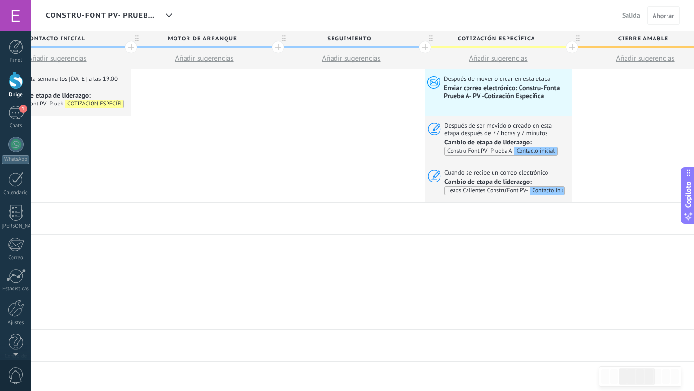
click at [571, 49] on div at bounding box center [572, 47] width 13 height 13
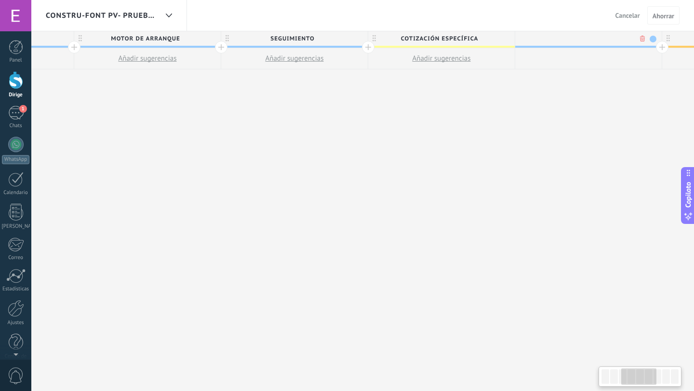
scroll to position [0, 421]
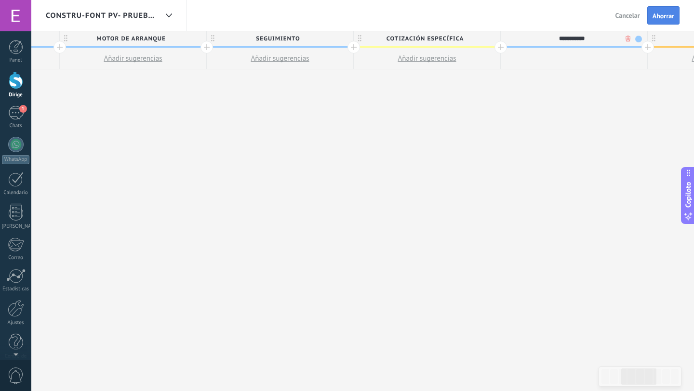
type input "**********"
click at [662, 18] on font "Ahorrar" at bounding box center [663, 16] width 22 height 9
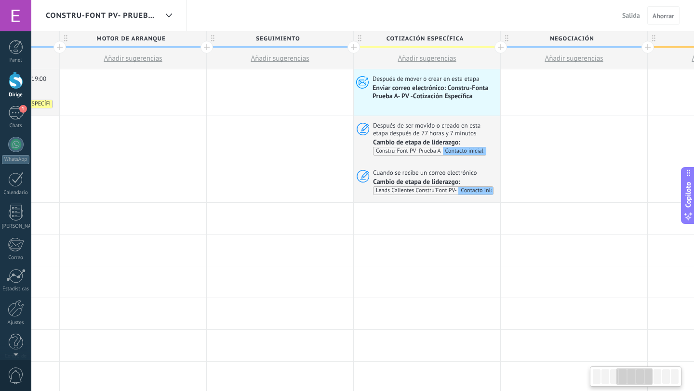
scroll to position [0, 448]
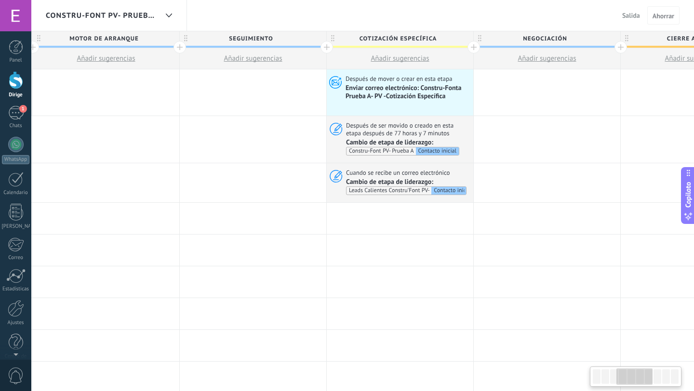
click at [621, 47] on div at bounding box center [620, 47] width 13 height 13
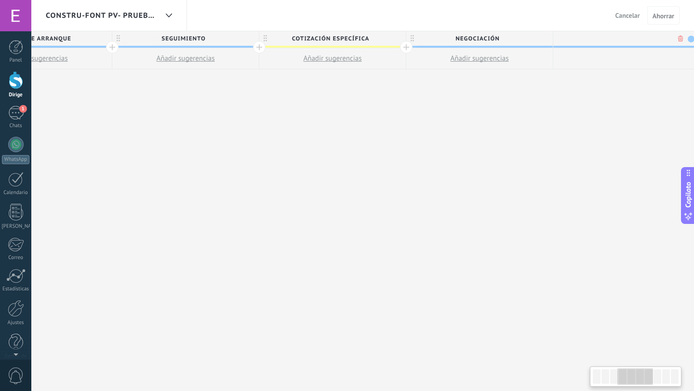
scroll to position [0, 519]
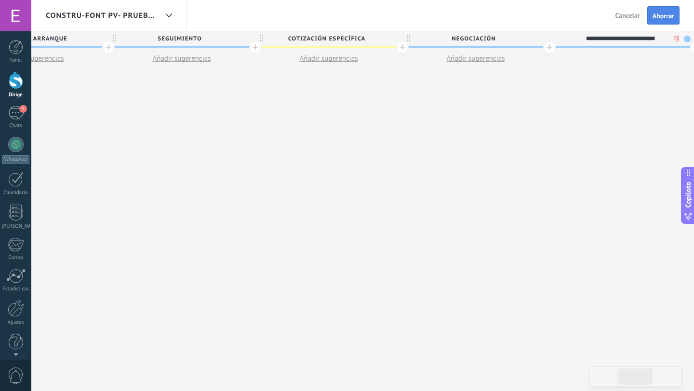
type input "**********"
click at [665, 16] on font "Ahorrar" at bounding box center [663, 16] width 22 height 9
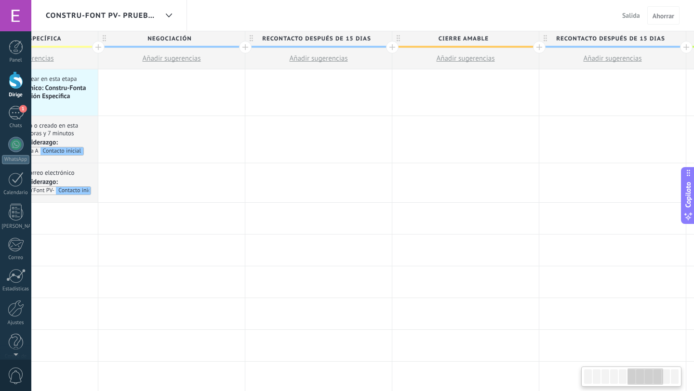
scroll to position [0, 809]
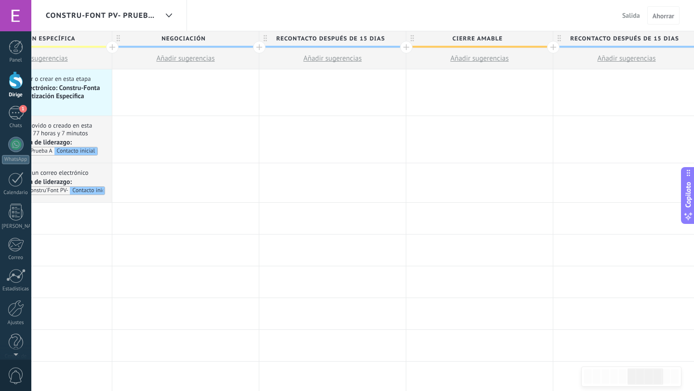
click at [263, 38] on span "RECONTACTO DESPUÉS DE 15 DIAS" at bounding box center [330, 38] width 142 height 15
click at [385, 34] on body ".abccls-1,.abccls-2{fill-rule:evenodd}.abccls-2{fill:#fff} .abfcls-1{fill:none}…" at bounding box center [347, 195] width 694 height 391
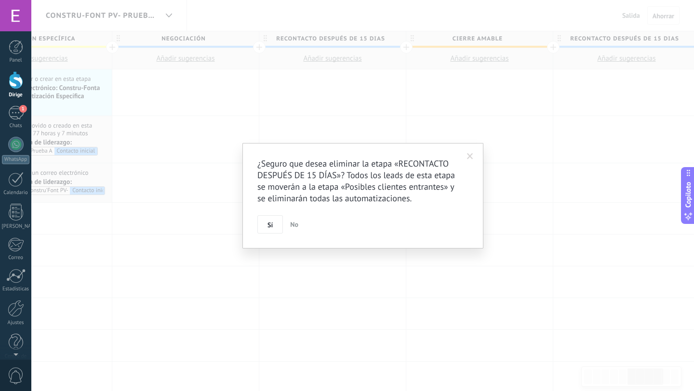
click at [470, 154] on span at bounding box center [470, 156] width 6 height 7
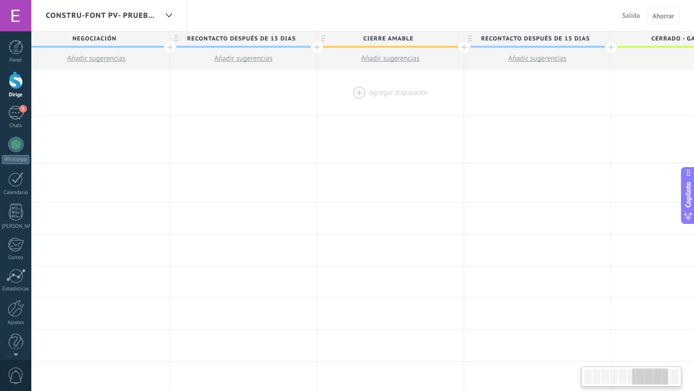
scroll to position [0, 930]
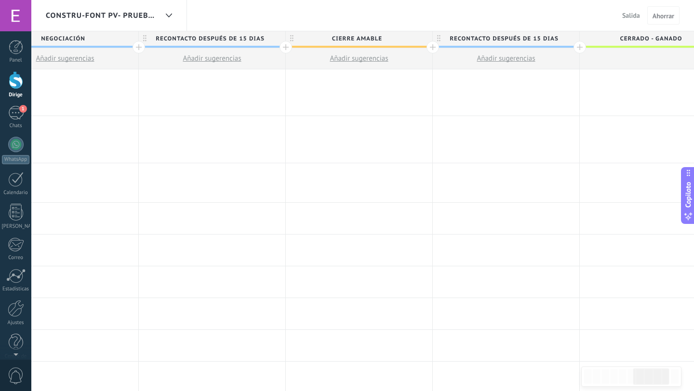
click at [439, 37] on use at bounding box center [438, 38] width 3 height 6
click at [560, 40] on body ".abccls-1,.abccls-2{fill-rule:evenodd}.abccls-2{fill:#fff} .abfcls-1{fill:none}…" at bounding box center [347, 195] width 694 height 391
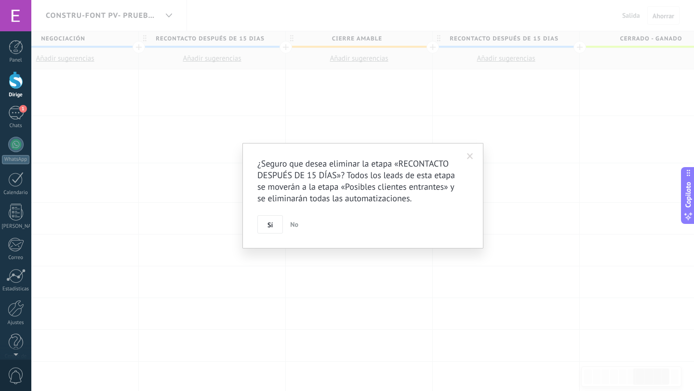
click at [269, 225] on font "Sí" at bounding box center [269, 225] width 5 height 9
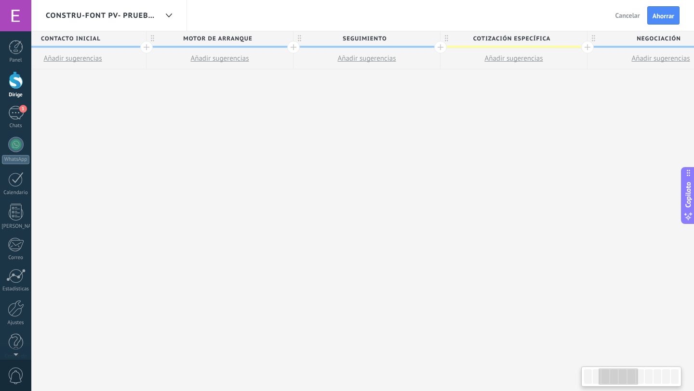
scroll to position [0, 244]
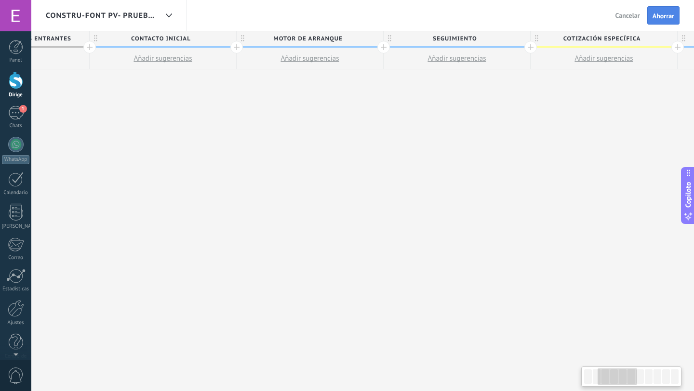
click at [654, 17] on font "Ahorrar" at bounding box center [663, 16] width 22 height 9
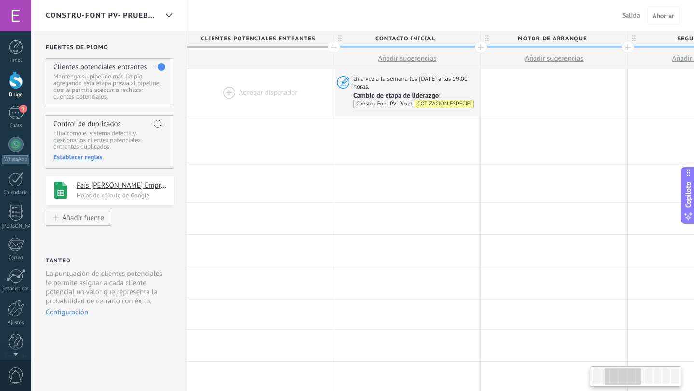
scroll to position [0, 244]
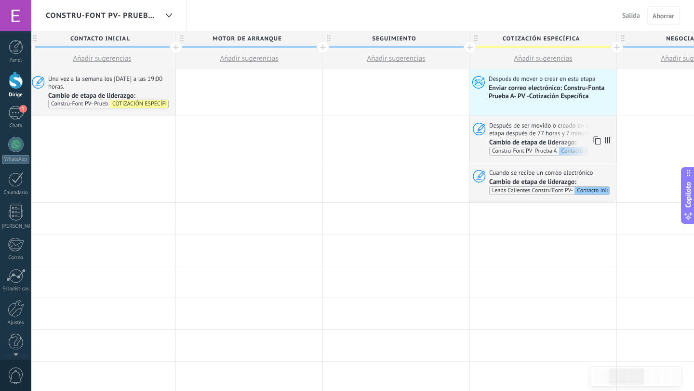
scroll to position [0, 208]
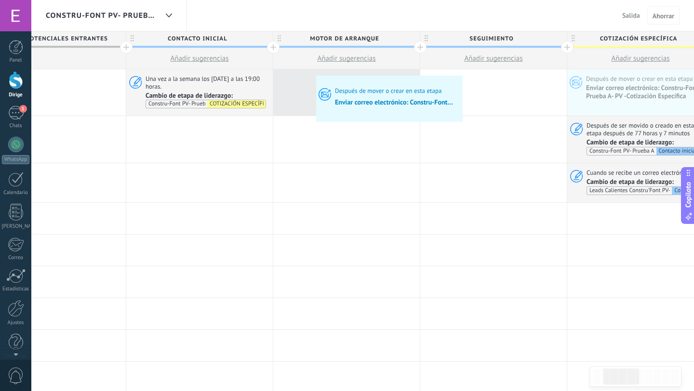
drag, startPoint x: 593, startPoint y: 87, endPoint x: 318, endPoint y: 78, distance: 274.3
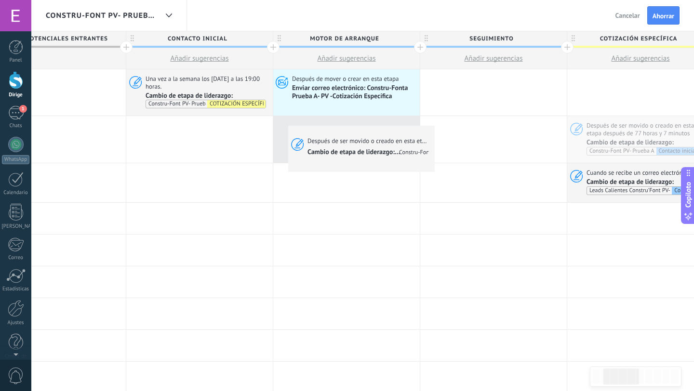
drag, startPoint x: 588, startPoint y: 131, endPoint x: 291, endPoint y: 128, distance: 297.8
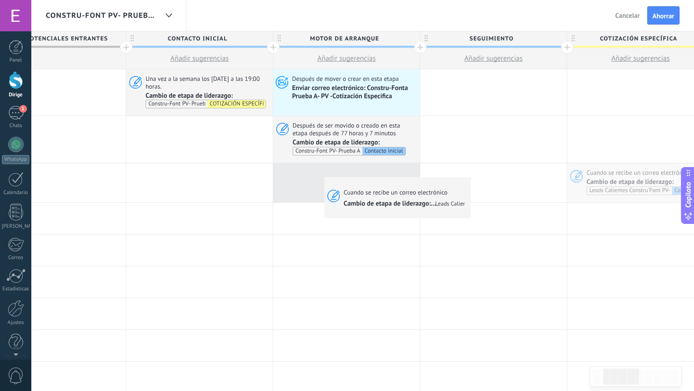
drag, startPoint x: 607, startPoint y: 175, endPoint x: 325, endPoint y: 179, distance: 281.9
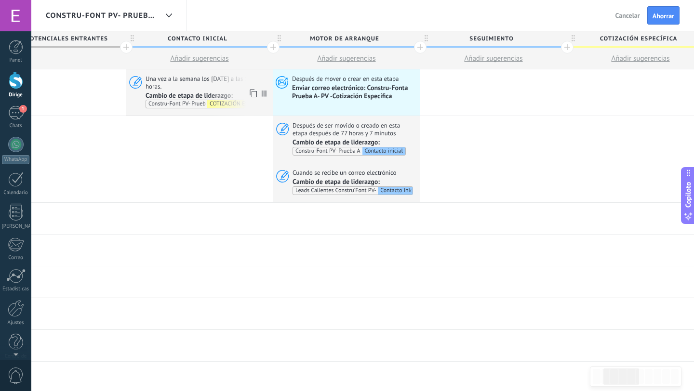
click at [235, 102] on font "COTIZACIÓN ESPECÍFICA" at bounding box center [240, 103] width 61 height 7
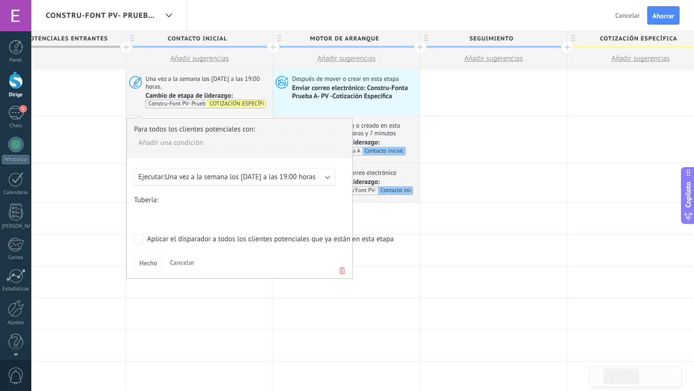
click at [0, 0] on div "Contacto inicial Motor de arranque Seguimiento COTIZACIÓN ESPECÍFICA Negociació…" at bounding box center [0, 0] width 0 height 0
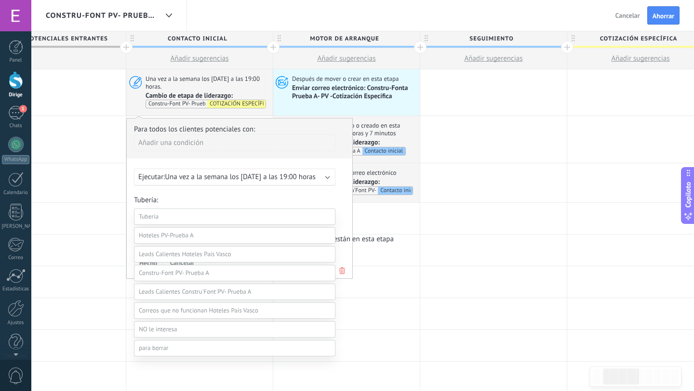
scroll to position [56, 0]
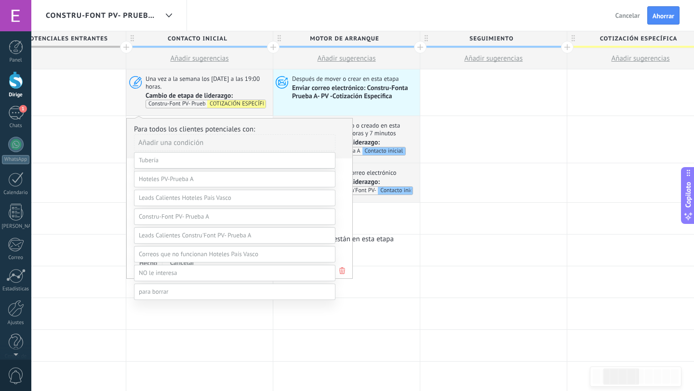
click at [0, 0] on label "Motor de arranque" at bounding box center [0, 0] width 0 height 0
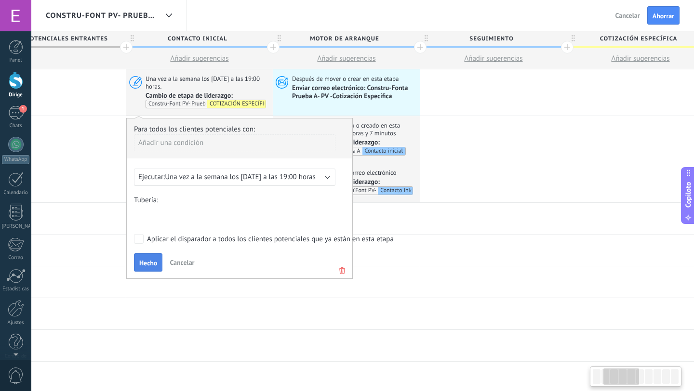
click at [149, 260] on font "Hecho" at bounding box center [148, 263] width 18 height 9
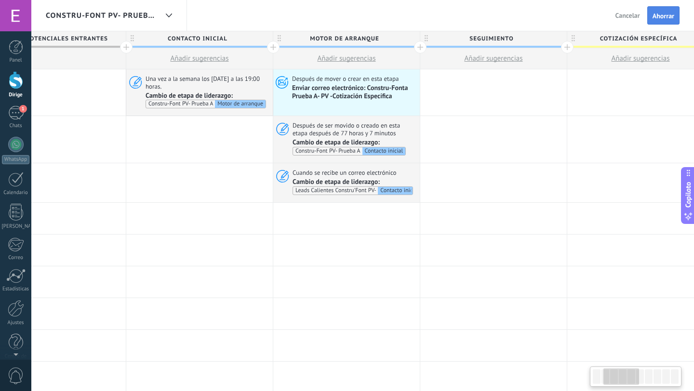
click at [664, 13] on font "Ahorrar" at bounding box center [663, 16] width 22 height 9
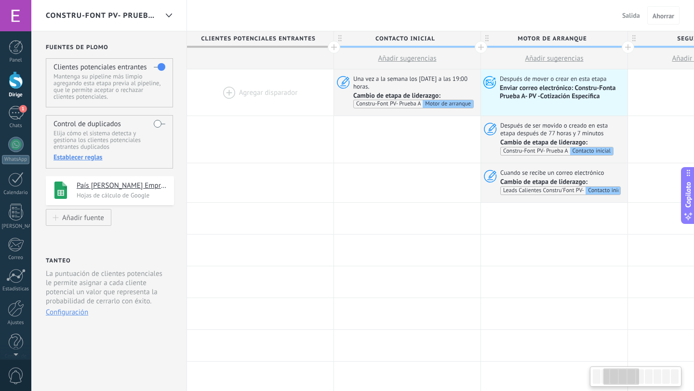
scroll to position [0, 208]
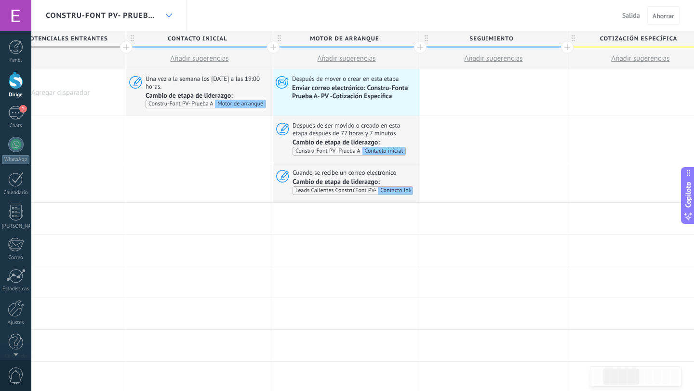
click at [166, 18] on div at bounding box center [168, 15] width 16 height 19
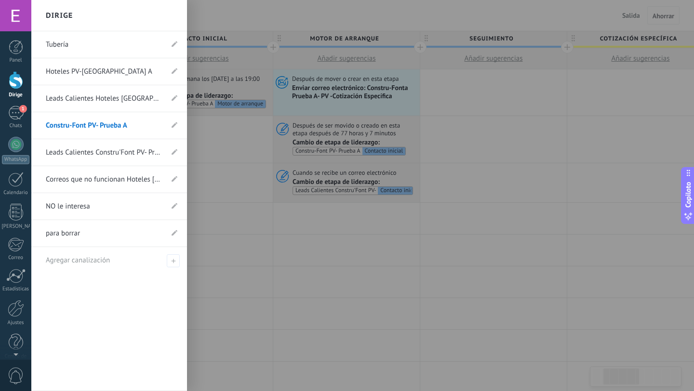
click at [227, 148] on div at bounding box center [378, 195] width 694 height 391
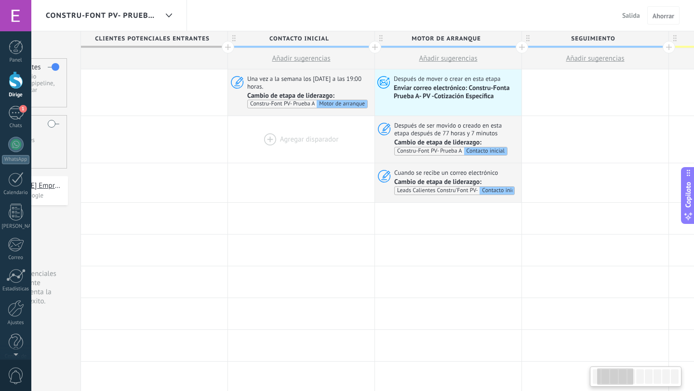
scroll to position [0, 0]
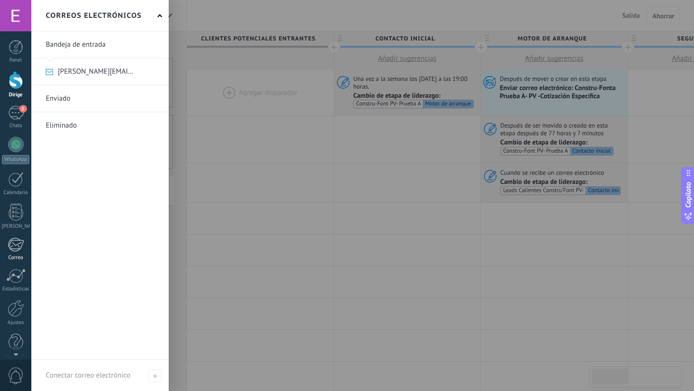
click at [21, 248] on div at bounding box center [16, 245] width 16 height 14
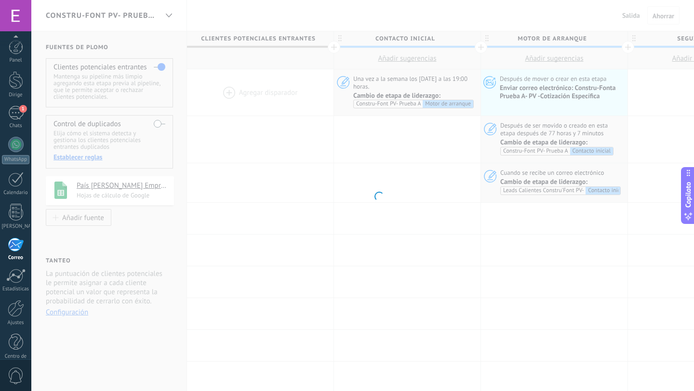
scroll to position [16, 0]
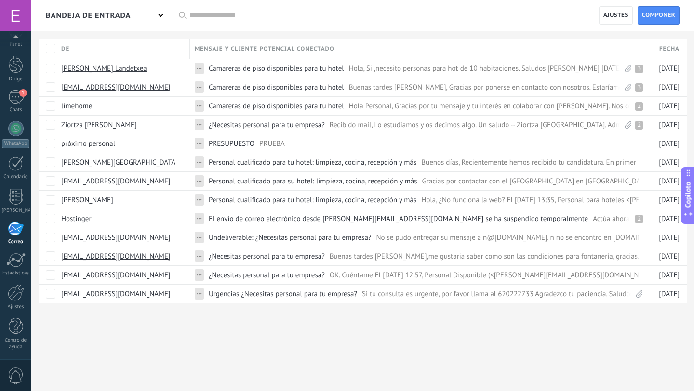
click at [18, 236] on link "Correo" at bounding box center [15, 234] width 31 height 24
click at [14, 239] on link "Correo" at bounding box center [15, 234] width 31 height 24
click at [614, 14] on font "Ajustes" at bounding box center [615, 15] width 25 height 7
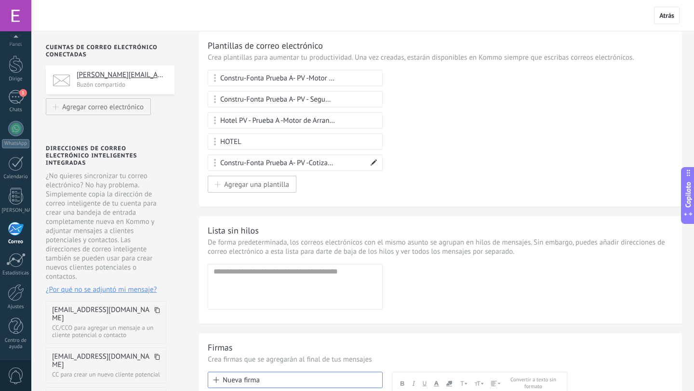
click at [305, 162] on font "Constru-Fonta Prueba A- PV -Cotizacion Especifica" at bounding box center [296, 163] width 153 height 9
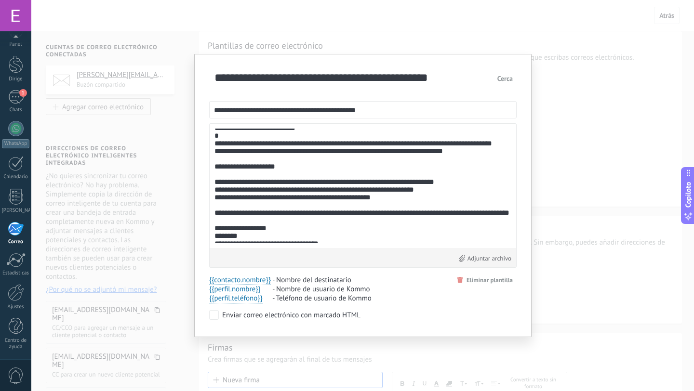
scroll to position [55, 0]
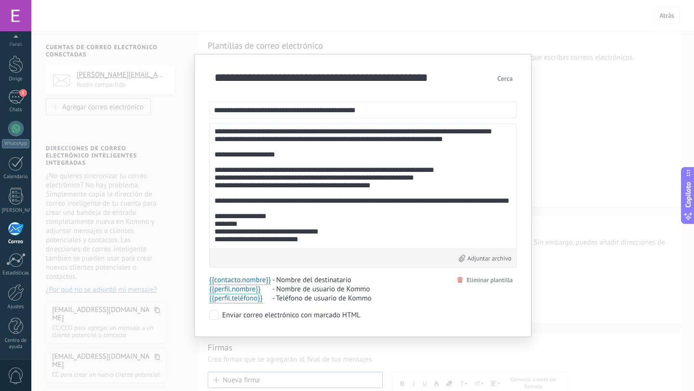
click at [669, 1] on div "**********" at bounding box center [362, 195] width 663 height 391
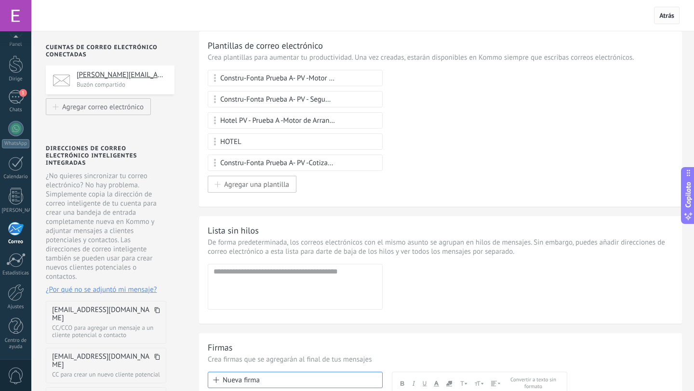
click at [665, 8] on span "Atrás" at bounding box center [667, 15] width 26 height 17
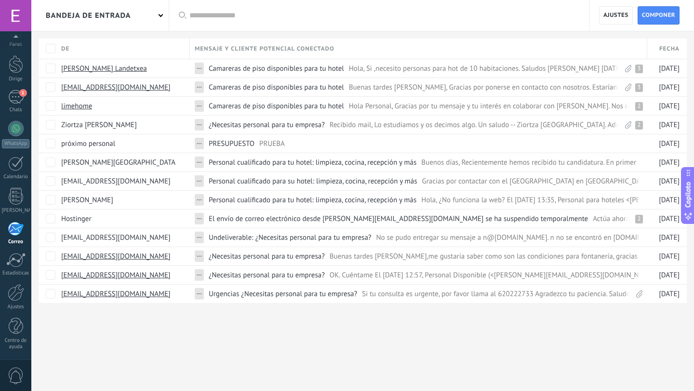
click at [157, 18] on div "Bandeja de entrada" at bounding box center [99, 15] width 137 height 31
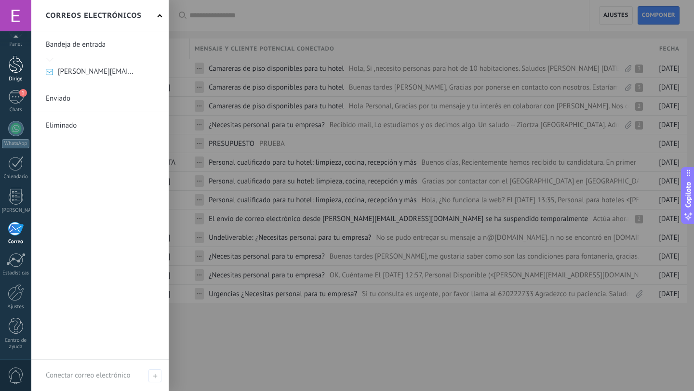
click at [15, 71] on div at bounding box center [16, 64] width 14 height 18
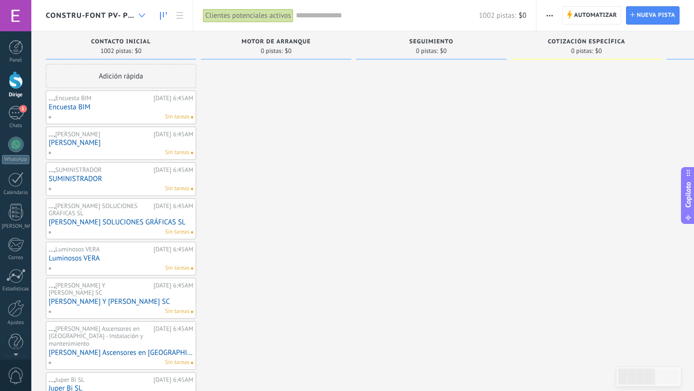
click at [137, 16] on div at bounding box center [142, 15] width 16 height 19
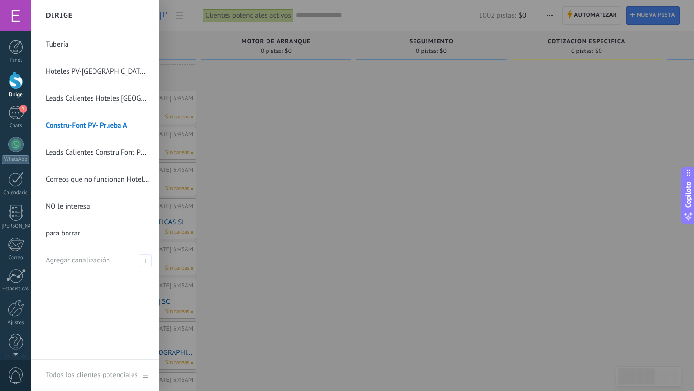
click at [119, 78] on link "Hoteles PV-[GEOGRAPHIC_DATA] A" at bounding box center [98, 71] width 104 height 27
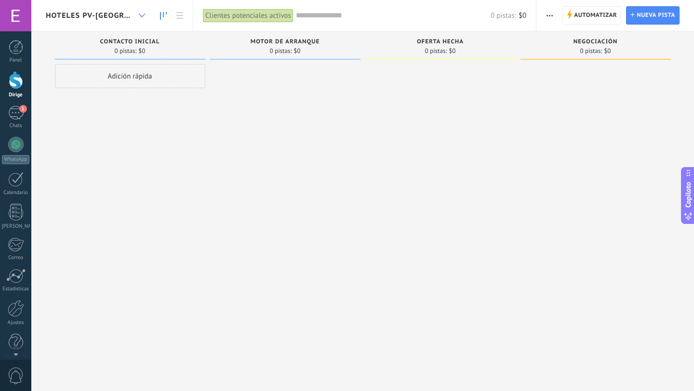
click at [138, 21] on div at bounding box center [142, 15] width 16 height 19
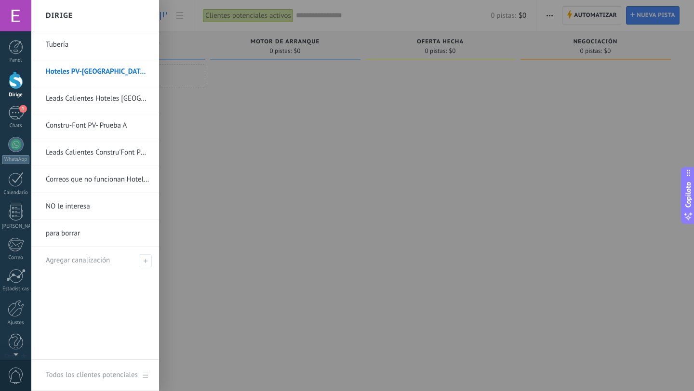
click at [95, 122] on font "Constru-Font PV- Prueba A" at bounding box center [86, 125] width 81 height 9
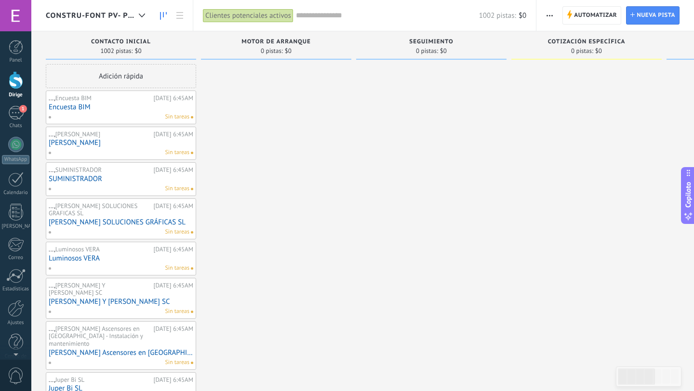
click at [571, 15] on use at bounding box center [569, 14] width 5 height 9
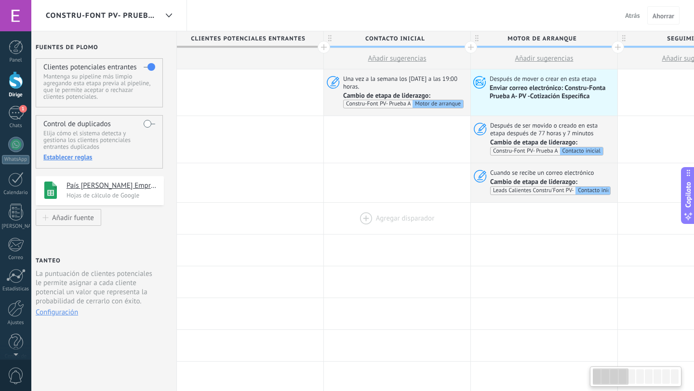
scroll to position [0, 9]
click at [410, 104] on font "Constru-Font PV- Prueba A" at bounding box center [379, 103] width 65 height 7
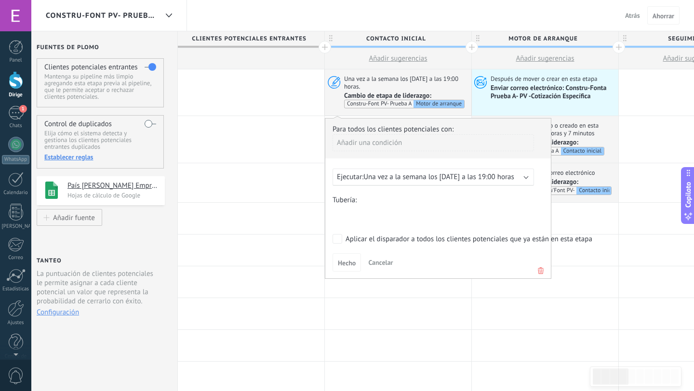
click at [493, 178] on font "Una vez a la semana los [DATE] a las 19:00 horas" at bounding box center [438, 176] width 151 height 9
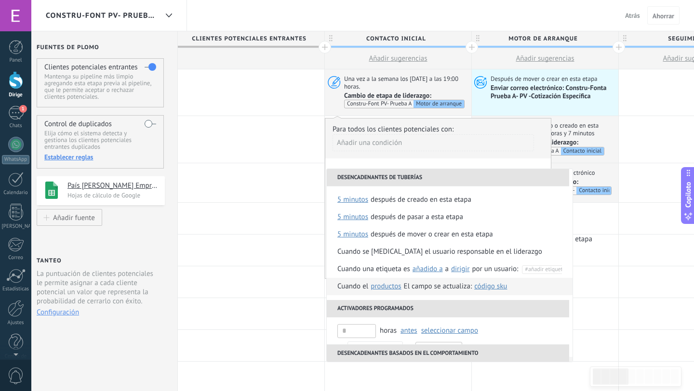
scroll to position [114, 0]
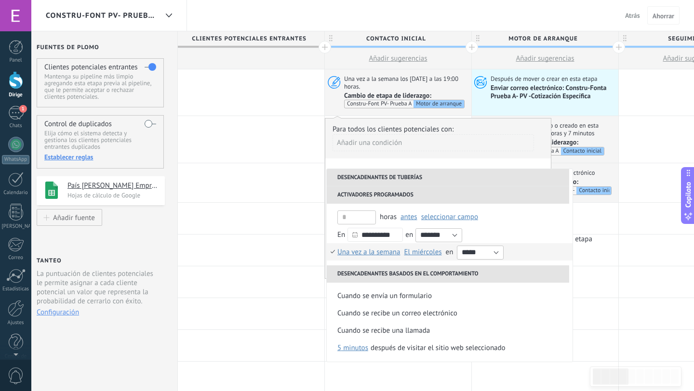
click at [423, 257] on button "El miércoles" at bounding box center [424, 251] width 41 height 17
click at [424, 287] on font "El miércoles" at bounding box center [434, 284] width 38 height 9
click at [469, 252] on input "*****" at bounding box center [480, 253] width 47 height 14
type input "*****"
click at [512, 246] on li "A diario Una vez a la semana Una vez al mes Una vez al año Una vez a la semana …" at bounding box center [450, 251] width 246 height 17
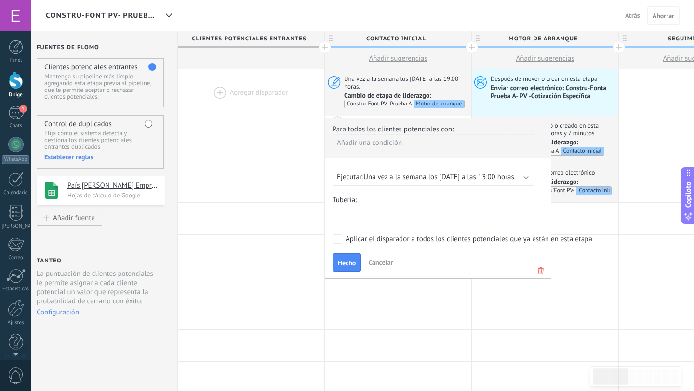
click at [528, 175] on div "Ejecutar: Una vez a la semana los [DATE] a las 13:00 horas." at bounding box center [432, 177] width 201 height 17
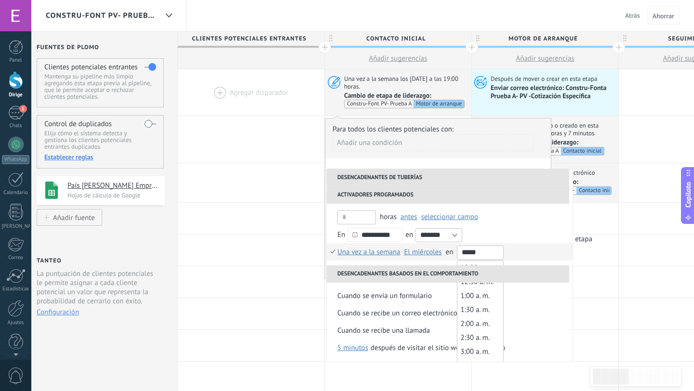
click at [479, 250] on input "*****" at bounding box center [480, 253] width 47 height 14
type input "*****"
click at [512, 253] on li "A diario Una vez a la semana Una vez al mes Una vez al año Una vez a la semana …" at bounding box center [450, 251] width 246 height 17
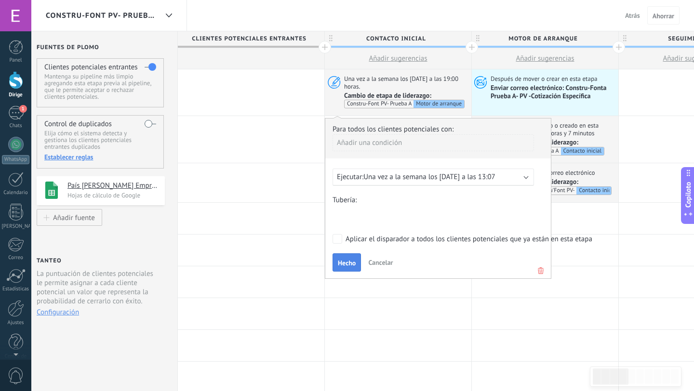
click at [351, 267] on font "Hecho" at bounding box center [347, 263] width 18 height 9
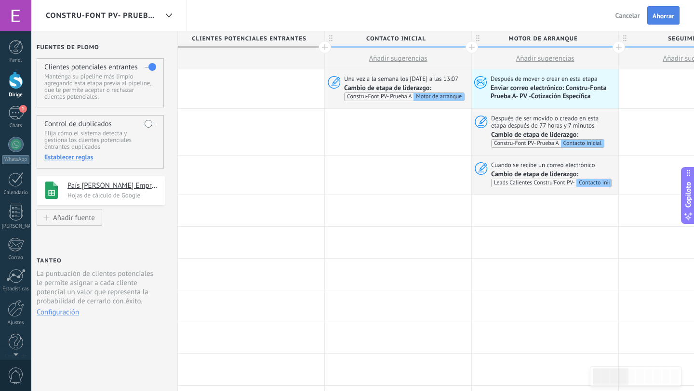
click at [660, 12] on font "Ahorrar" at bounding box center [663, 16] width 22 height 9
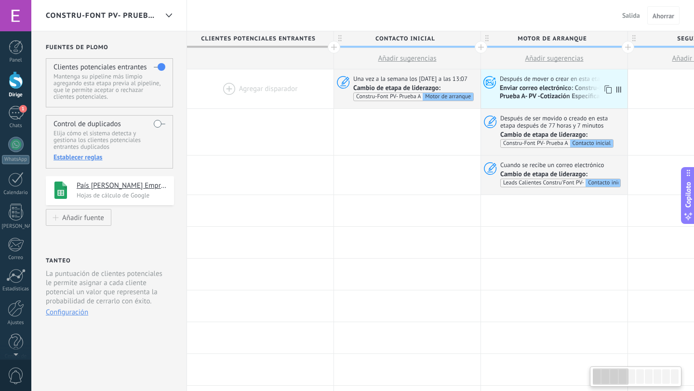
scroll to position [0, 9]
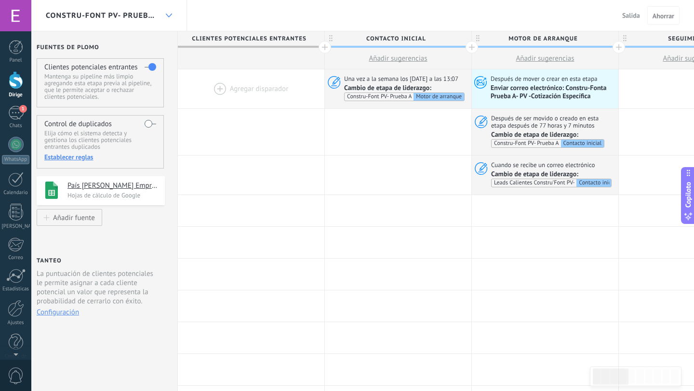
click at [166, 13] on icon at bounding box center [169, 15] width 6 height 4
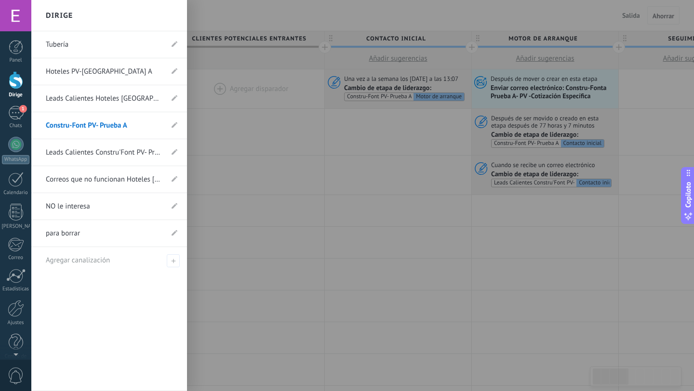
click at [94, 159] on link "Leads Calientes Constru'Font PV- Prueba A" at bounding box center [104, 152] width 117 height 27
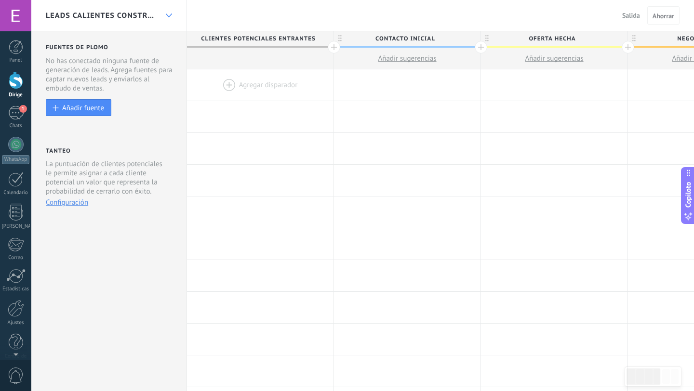
click at [166, 14] on use at bounding box center [168, 15] width 6 height 4
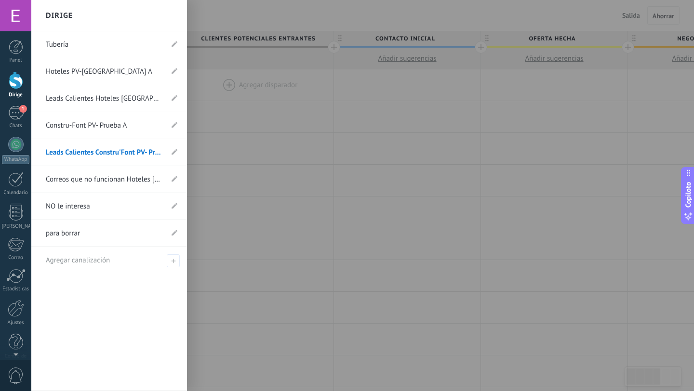
click at [101, 70] on font "Hoteles PV-[GEOGRAPHIC_DATA] A" at bounding box center [99, 71] width 106 height 9
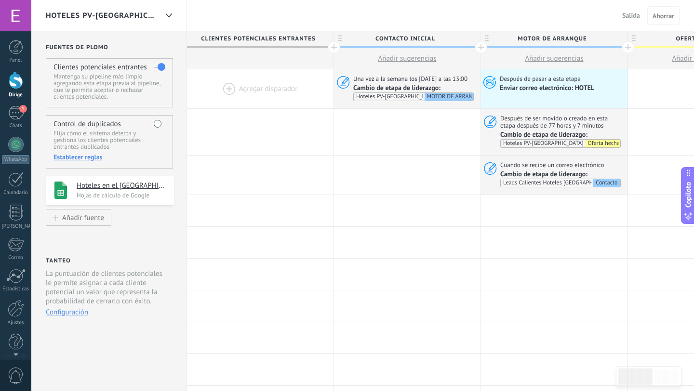
click at [637, 11] on font "Salida" at bounding box center [631, 15] width 18 height 9
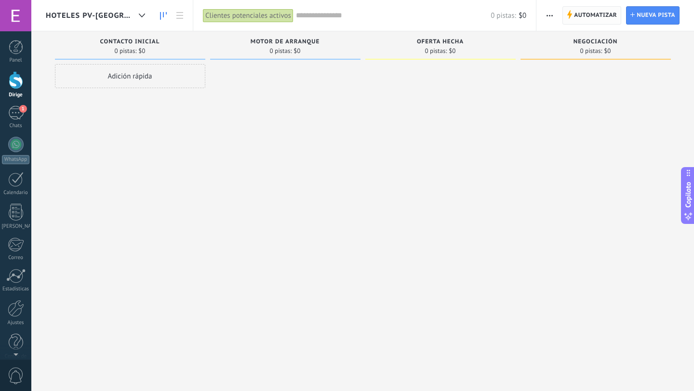
click at [579, 12] on font "Automatizar" at bounding box center [595, 15] width 43 height 7
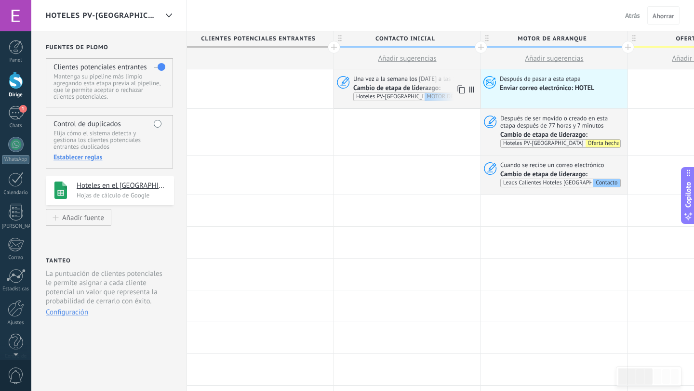
click at [437, 79] on font "Una vez a la semana los [DATE] a las 13:00" at bounding box center [410, 79] width 114 height 8
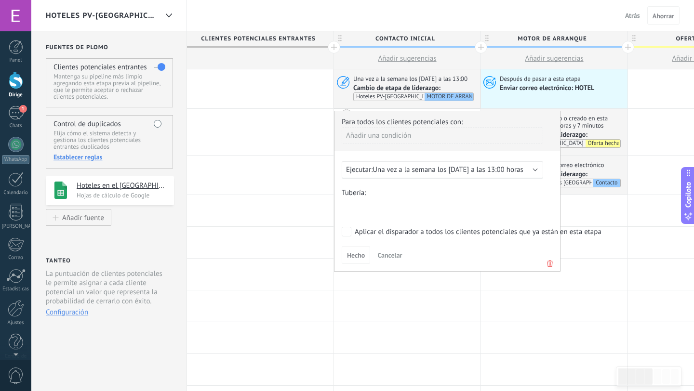
click at [501, 172] on font "Una vez a la semana los [DATE] a las 13:00 horas" at bounding box center [447, 169] width 151 height 9
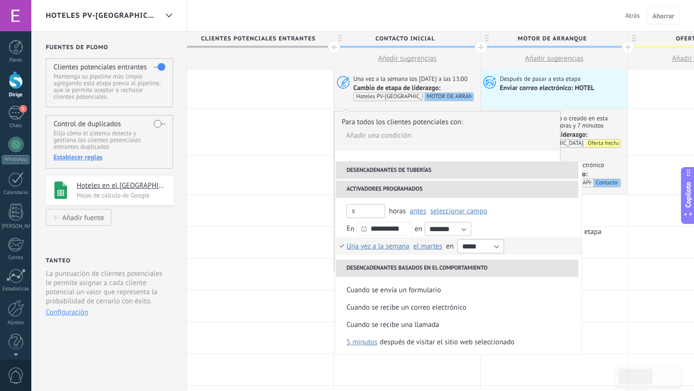
scroll to position [114, 0]
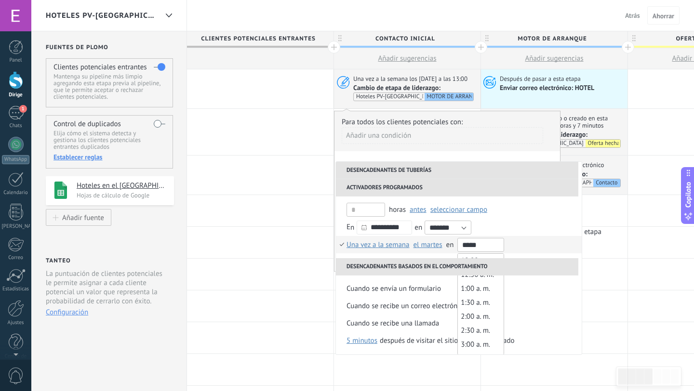
drag, startPoint x: 478, startPoint y: 246, endPoint x: 472, endPoint y: 246, distance: 6.3
click at [472, 246] on input "*****" at bounding box center [480, 245] width 47 height 14
type input "*****"
click at [531, 244] on li "A diario Una vez a la semana Una vez al mes Una vez al año Una vez a la semana …" at bounding box center [459, 244] width 246 height 17
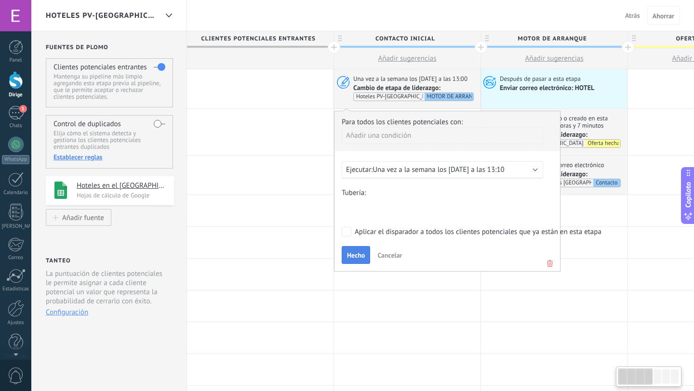
click at [356, 257] on font "Hecho" at bounding box center [356, 255] width 18 height 9
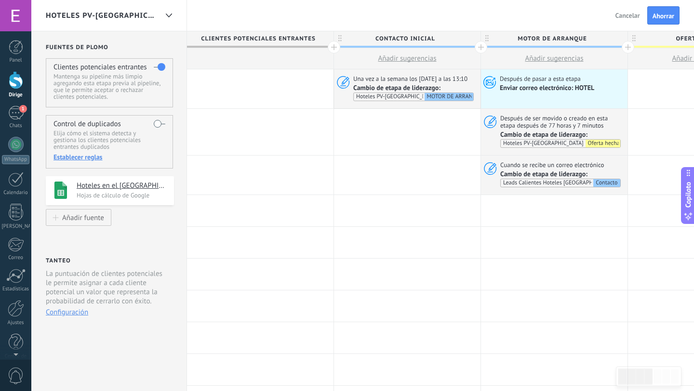
click at [657, 13] on font "Ahorrar" at bounding box center [663, 16] width 22 height 9
click at [95, 184] on font "Hoteles en el [GEOGRAPHIC_DATA][PERSON_NAME] A" at bounding box center [159, 185] width 165 height 9
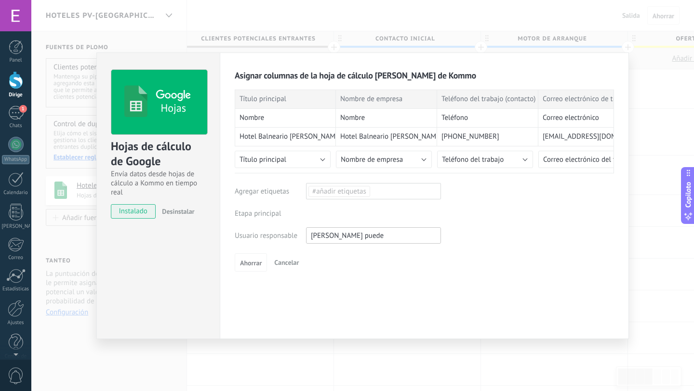
click at [178, 212] on font "Desinstalar" at bounding box center [178, 211] width 32 height 9
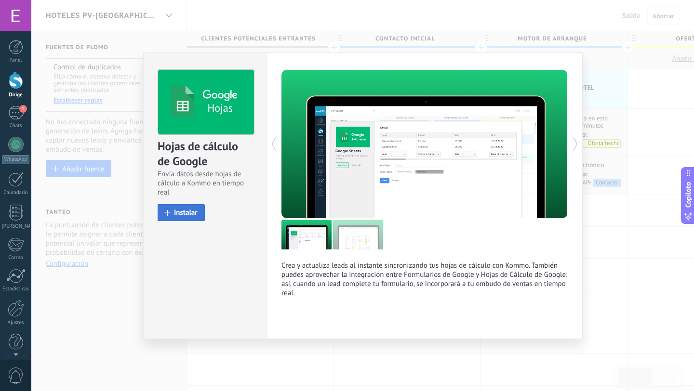
click at [186, 214] on font "Instalar" at bounding box center [186, 212] width 24 height 9
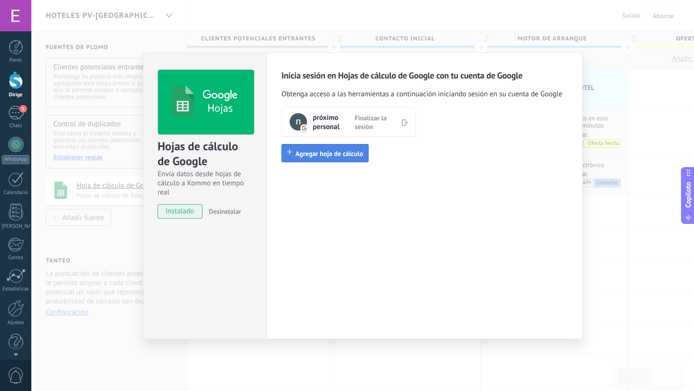
click at [341, 155] on font "Agregar hoja de cálculo" at bounding box center [329, 153] width 68 height 9
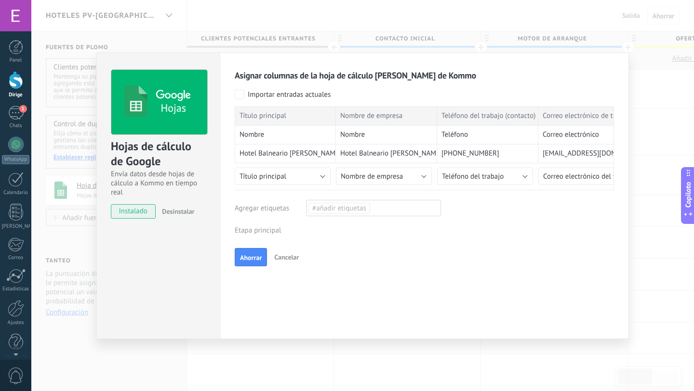
click at [291, 258] on font "Cancelar" at bounding box center [286, 257] width 25 height 9
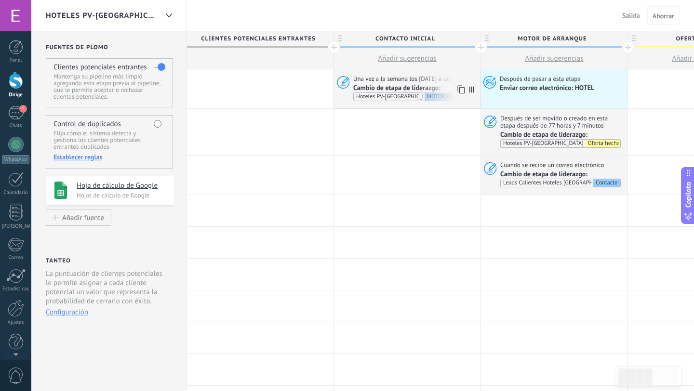
click at [450, 77] on font "Una vez a la semana los [DATE] a las 13:10" at bounding box center [410, 79] width 114 height 8
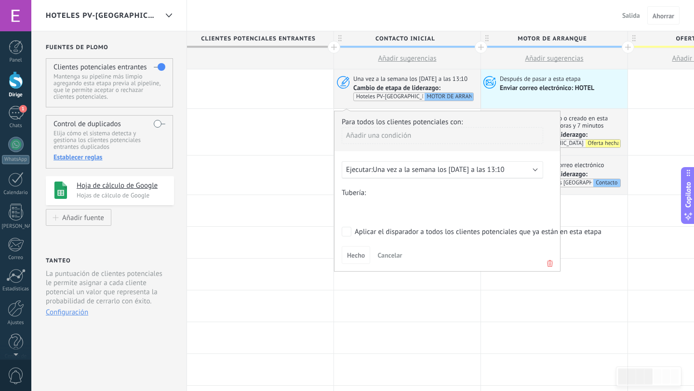
click at [532, 168] on div "Ejecutar: Una vez a la semana los [DATE] a las 13:10" at bounding box center [442, 169] width 201 height 17
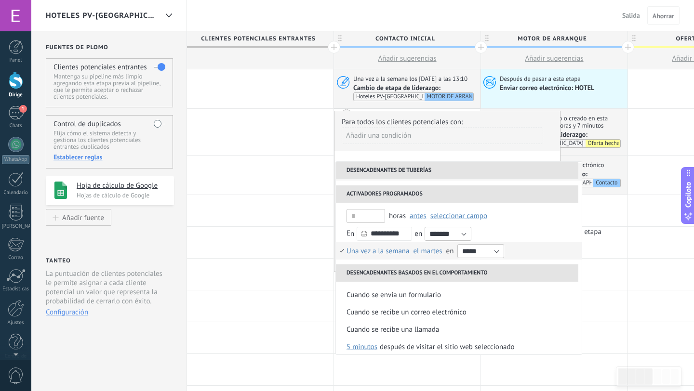
scroll to position [114, 0]
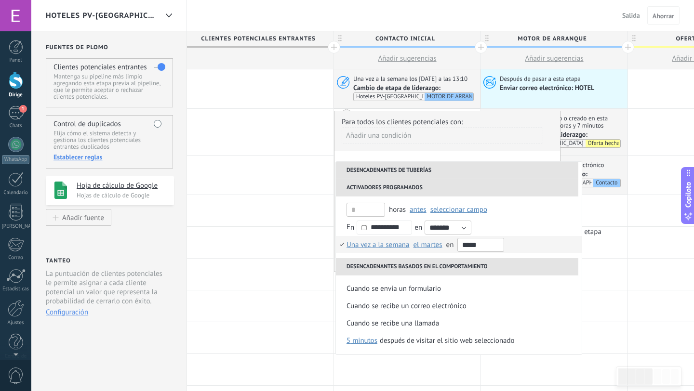
click at [474, 245] on input "*****" at bounding box center [480, 245] width 47 height 14
type input "*****"
drag, startPoint x: 552, startPoint y: 244, endPoint x: 520, endPoint y: 251, distance: 31.9
click at [552, 244] on li "A diario Una vez a la semana Una vez al mes Una vez al año Una vez a la semana …" at bounding box center [459, 244] width 246 height 17
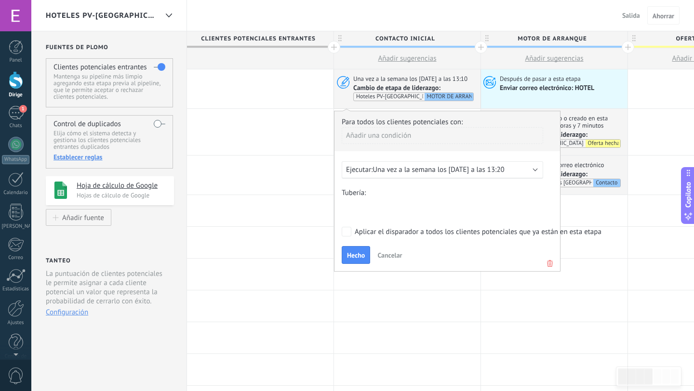
click at [341, 233] on div "Para todos los clientes potenciales con: Añadir una condición Ejecutar: Una vez…" at bounding box center [447, 191] width 226 height 161
click at [349, 252] on font "Hecho" at bounding box center [356, 255] width 18 height 9
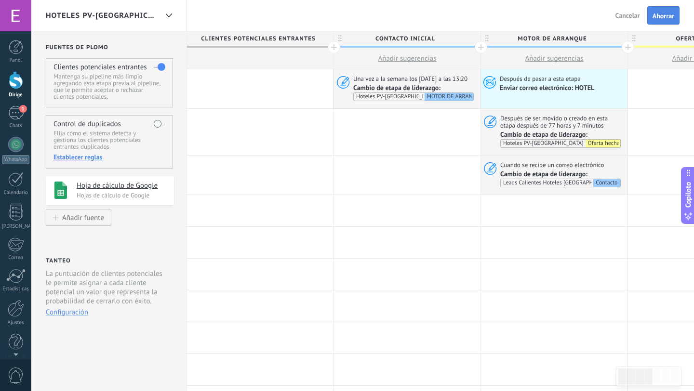
click at [665, 22] on button "Ahorrar" at bounding box center [663, 15] width 32 height 18
click at [122, 188] on font "Hoja de cálculo de Google" at bounding box center [117, 185] width 81 height 9
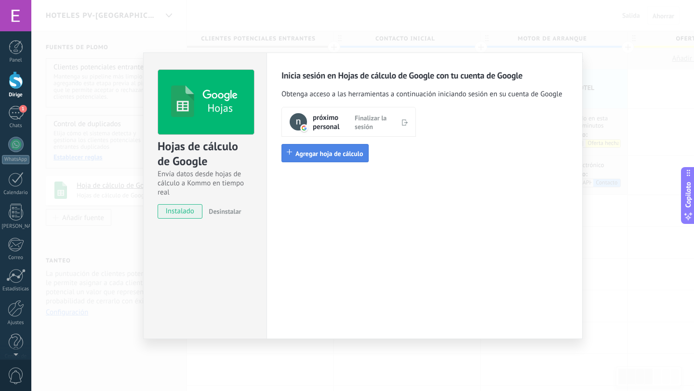
click at [336, 155] on font "Agregar hoja de cálculo" at bounding box center [329, 153] width 68 height 9
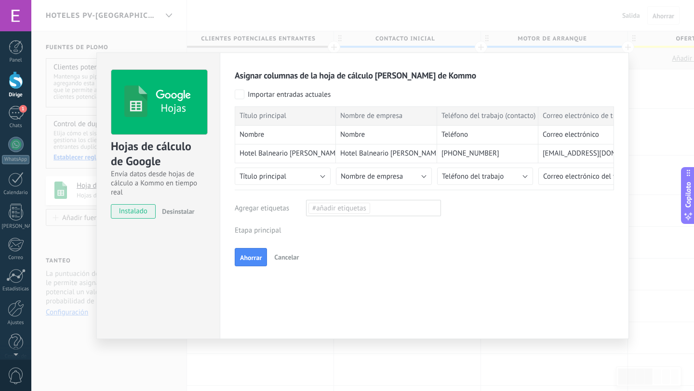
click at [0, 0] on div "Clientes potenciales entrantes Nueva consulta Calificado Cotización enviada Ped…" at bounding box center [0, 0] width 0 height 0
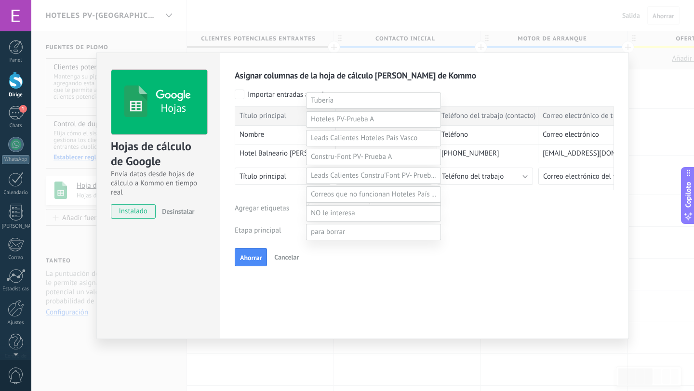
scroll to position [148, 0]
click at [348, 124] on span at bounding box center [342, 119] width 63 height 9
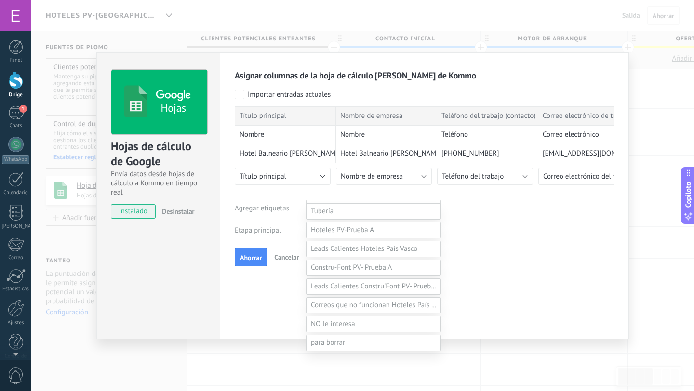
click at [0, 0] on label "Contacto inicial" at bounding box center [0, 0] width 0 height 0
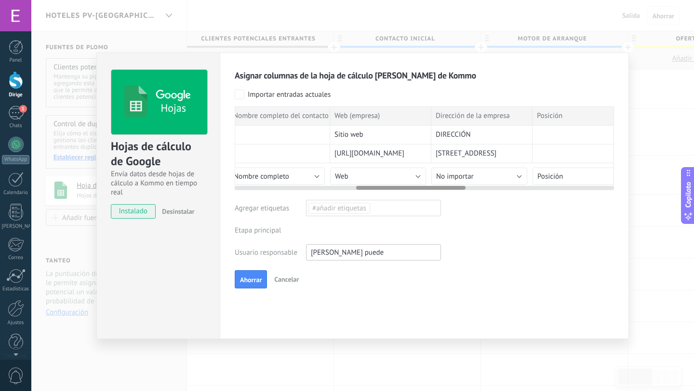
scroll to position [0, 421]
click at [435, 181] on font "No importar" at bounding box center [445, 176] width 38 height 9
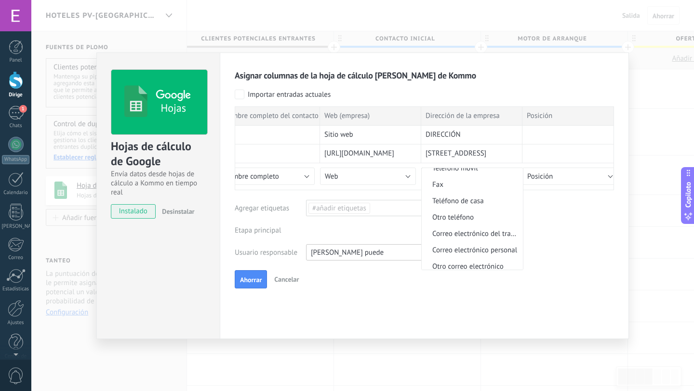
scroll to position [622, 0]
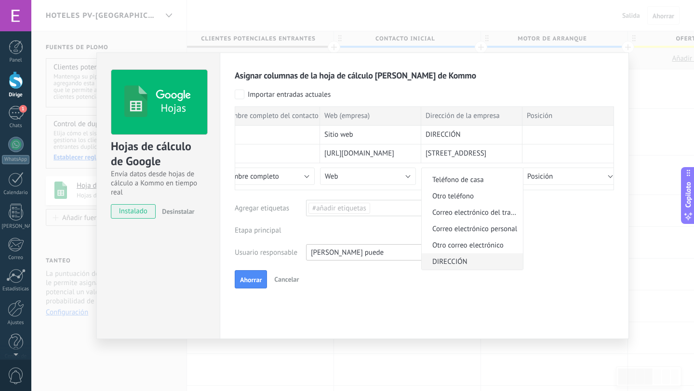
click at [440, 261] on font "DIRECCIÓN" at bounding box center [449, 261] width 35 height 9
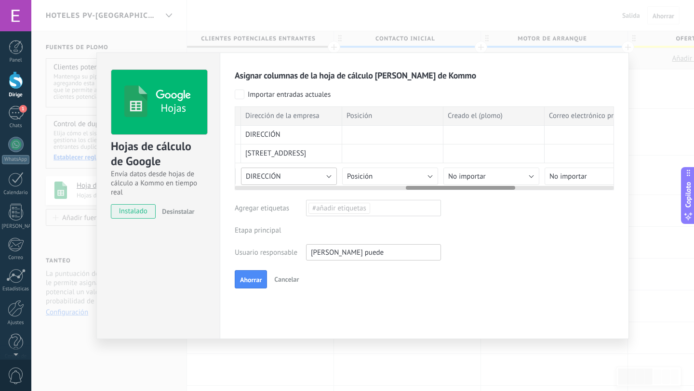
scroll to position [0, 603]
click at [477, 178] on font "No importar" at bounding box center [465, 176] width 38 height 9
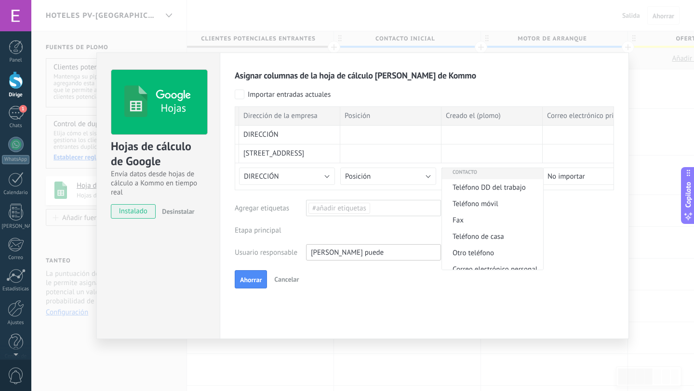
scroll to position [0, 0]
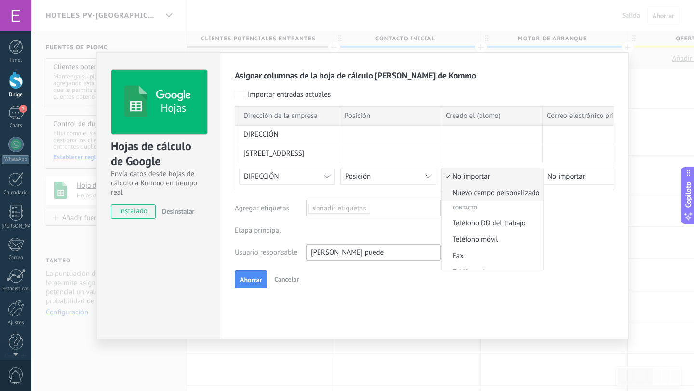
click at [477, 195] on font "Nuevo campo personalizado" at bounding box center [495, 192] width 87 height 9
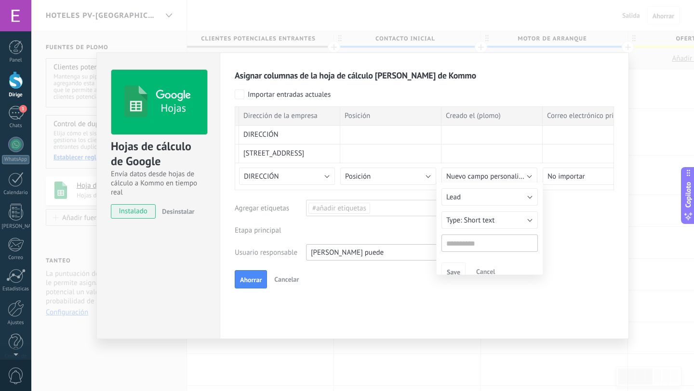
type input "**********"
click at [460, 273] on font "Ahorrar" at bounding box center [458, 274] width 22 height 9
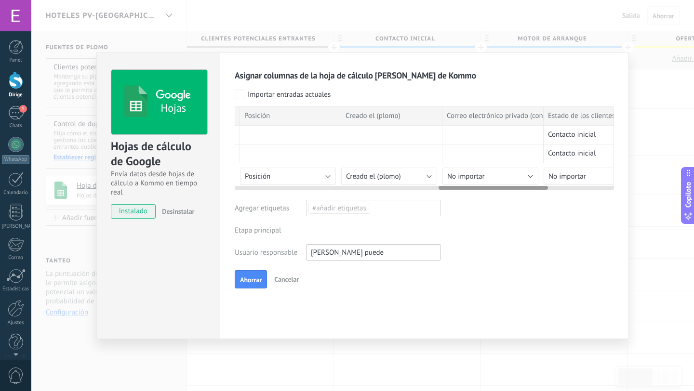
scroll to position [0, 715]
click at [466, 174] on font "No importar" at bounding box center [454, 176] width 38 height 9
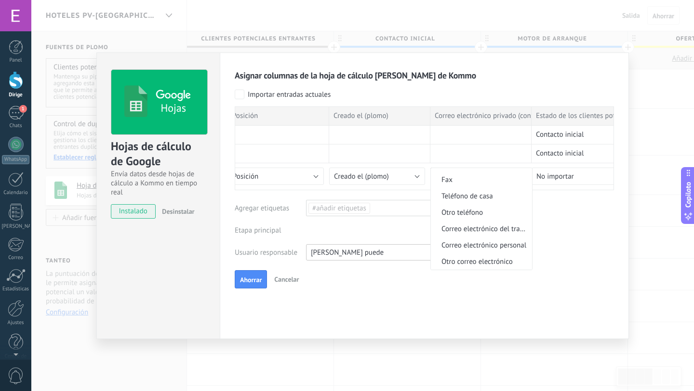
scroll to position [620, 0]
click at [464, 243] on font "Correo electrónico personal" at bounding box center [483, 245] width 85 height 9
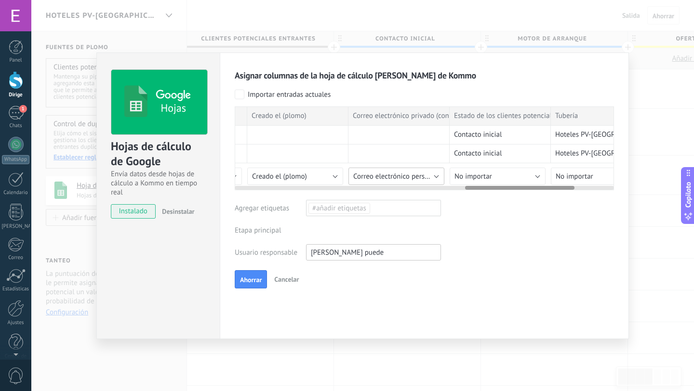
scroll to position [0, 798]
click at [483, 180] on font "No importar" at bounding box center [472, 176] width 38 height 9
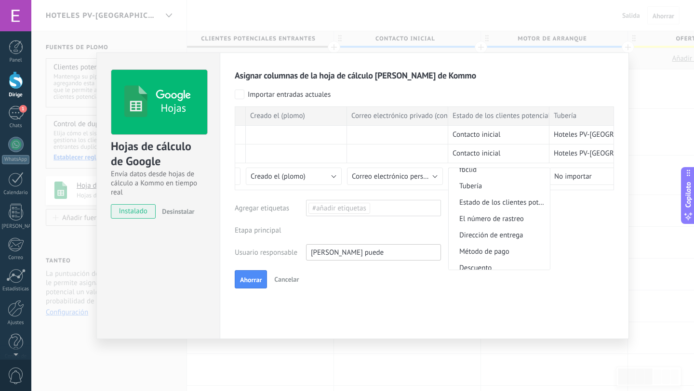
scroll to position [343, 0]
click at [475, 209] on font "Estado de los clientes potenciales" at bounding box center [511, 205] width 105 height 9
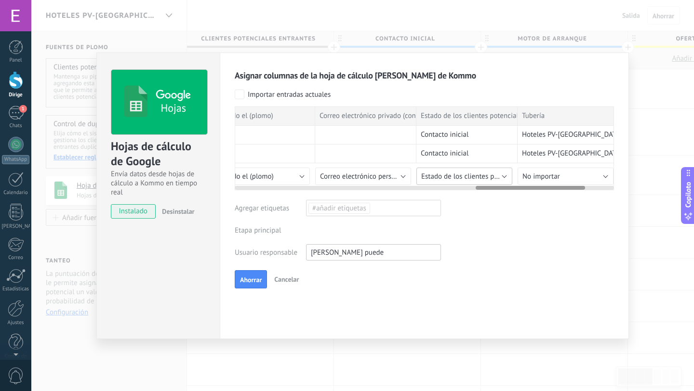
scroll to position [0, 835]
click at [526, 174] on font "No importar" at bounding box center [536, 176] width 38 height 9
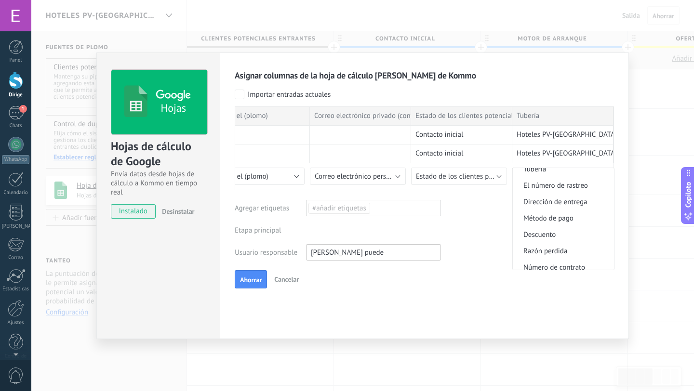
scroll to position [359, 0]
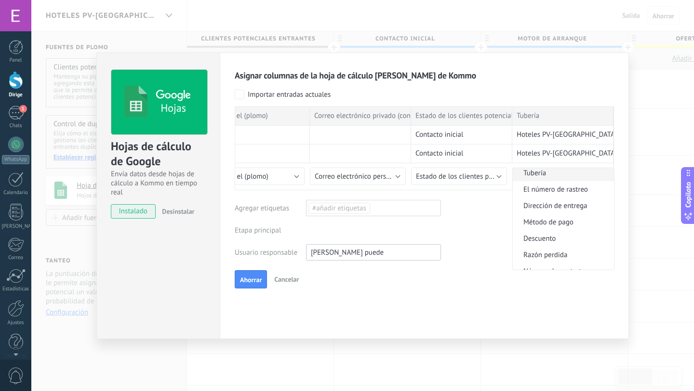
click at [533, 178] on font "Tubería" at bounding box center [534, 173] width 23 height 9
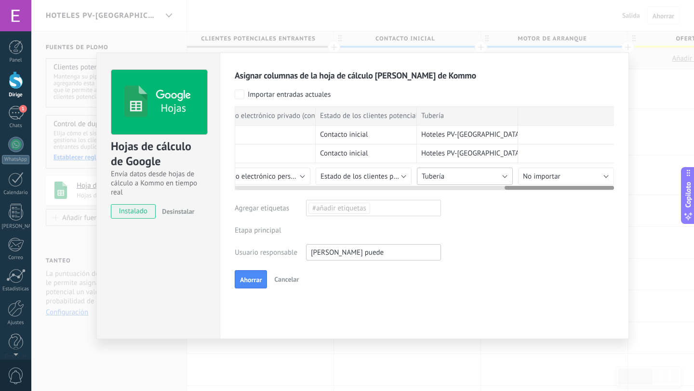
scroll to position [0, 936]
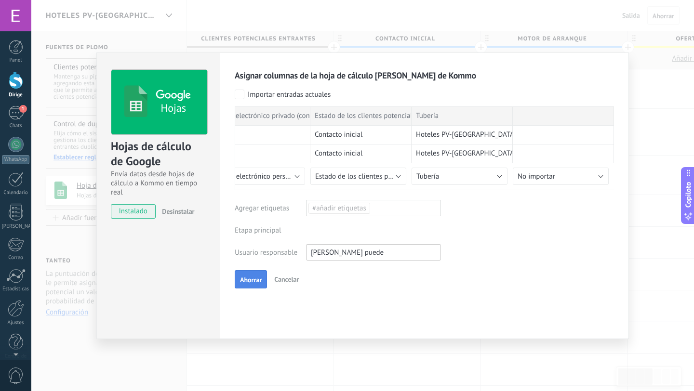
click at [247, 278] on font "Ahorrar" at bounding box center [251, 280] width 22 height 9
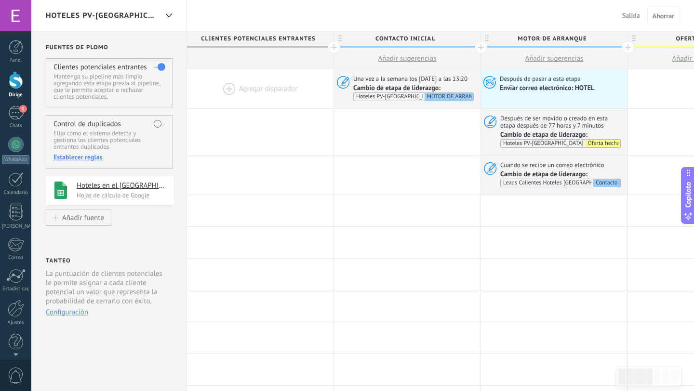
click at [633, 15] on font "Salida" at bounding box center [631, 15] width 18 height 9
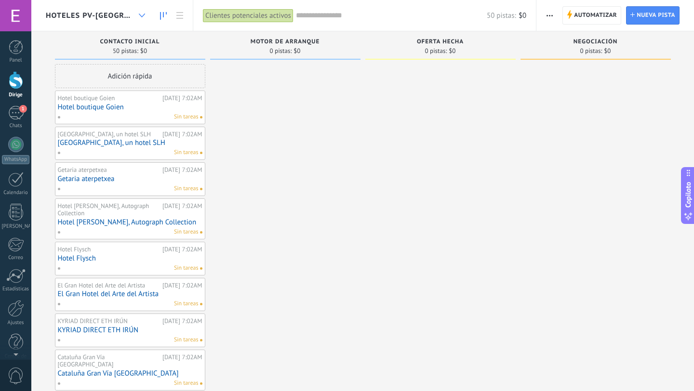
click at [140, 13] on icon at bounding box center [142, 15] width 6 height 4
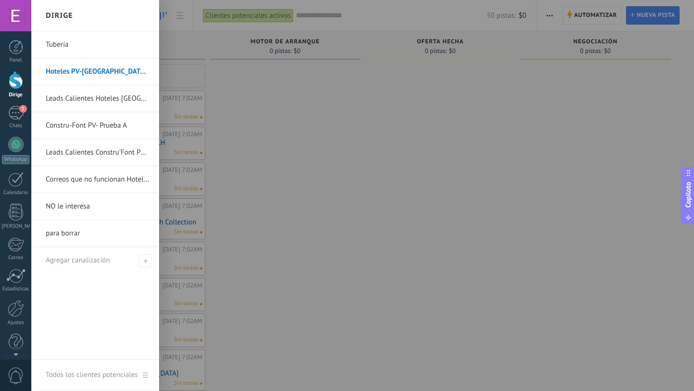
click at [90, 130] on font "Constru-Font PV- Prueba A" at bounding box center [86, 125] width 81 height 9
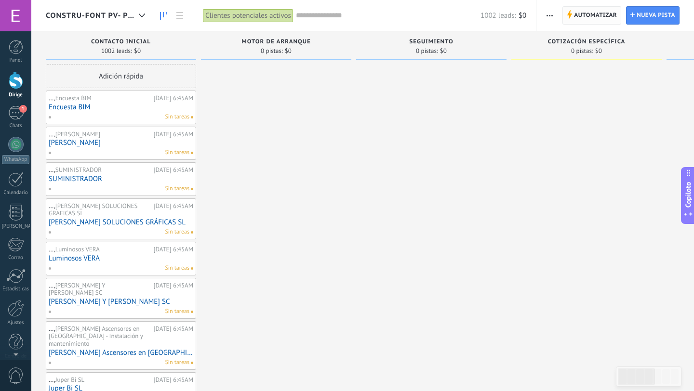
click at [584, 14] on font "Automatizar" at bounding box center [595, 15] width 43 height 7
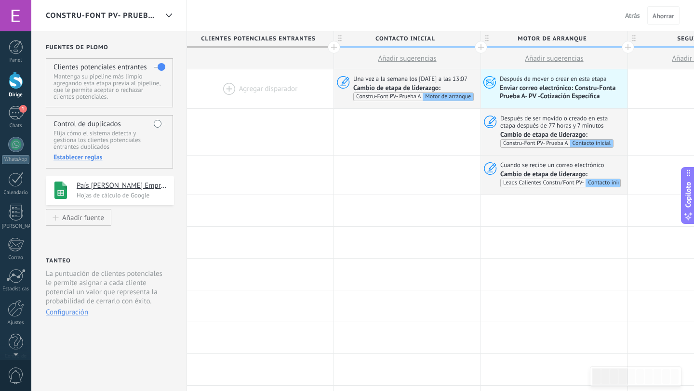
click at [629, 13] on font "Atrás" at bounding box center [632, 15] width 15 height 9
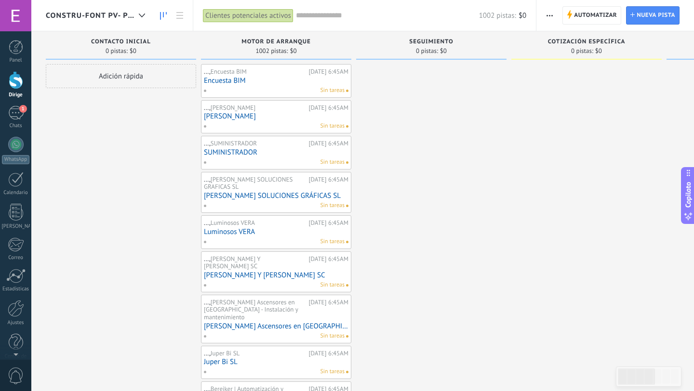
click at [224, 80] on font "Encuesta BIM" at bounding box center [225, 80] width 42 height 9
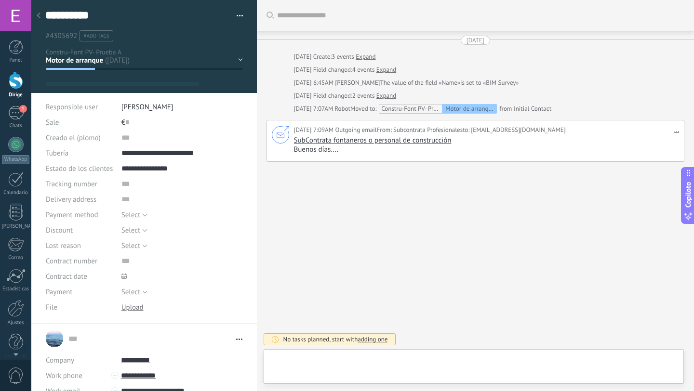
type textarea "**********"
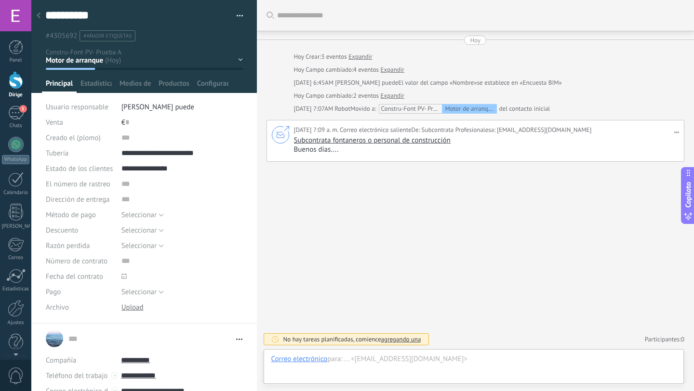
click at [39, 16] on icon at bounding box center [39, 16] width 4 height 6
